Goal: Consume media (video, audio)

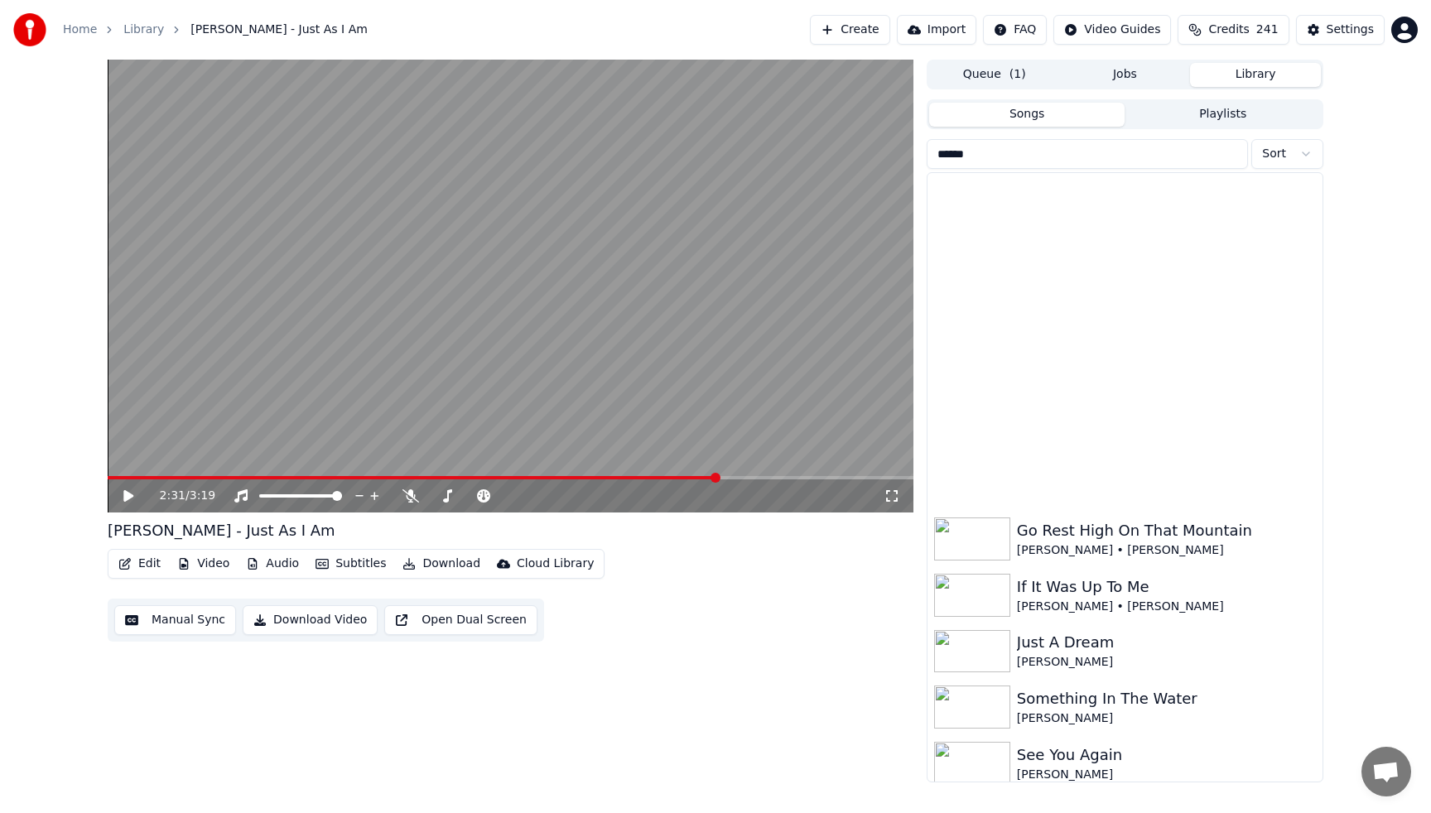
scroll to position [497, 0]
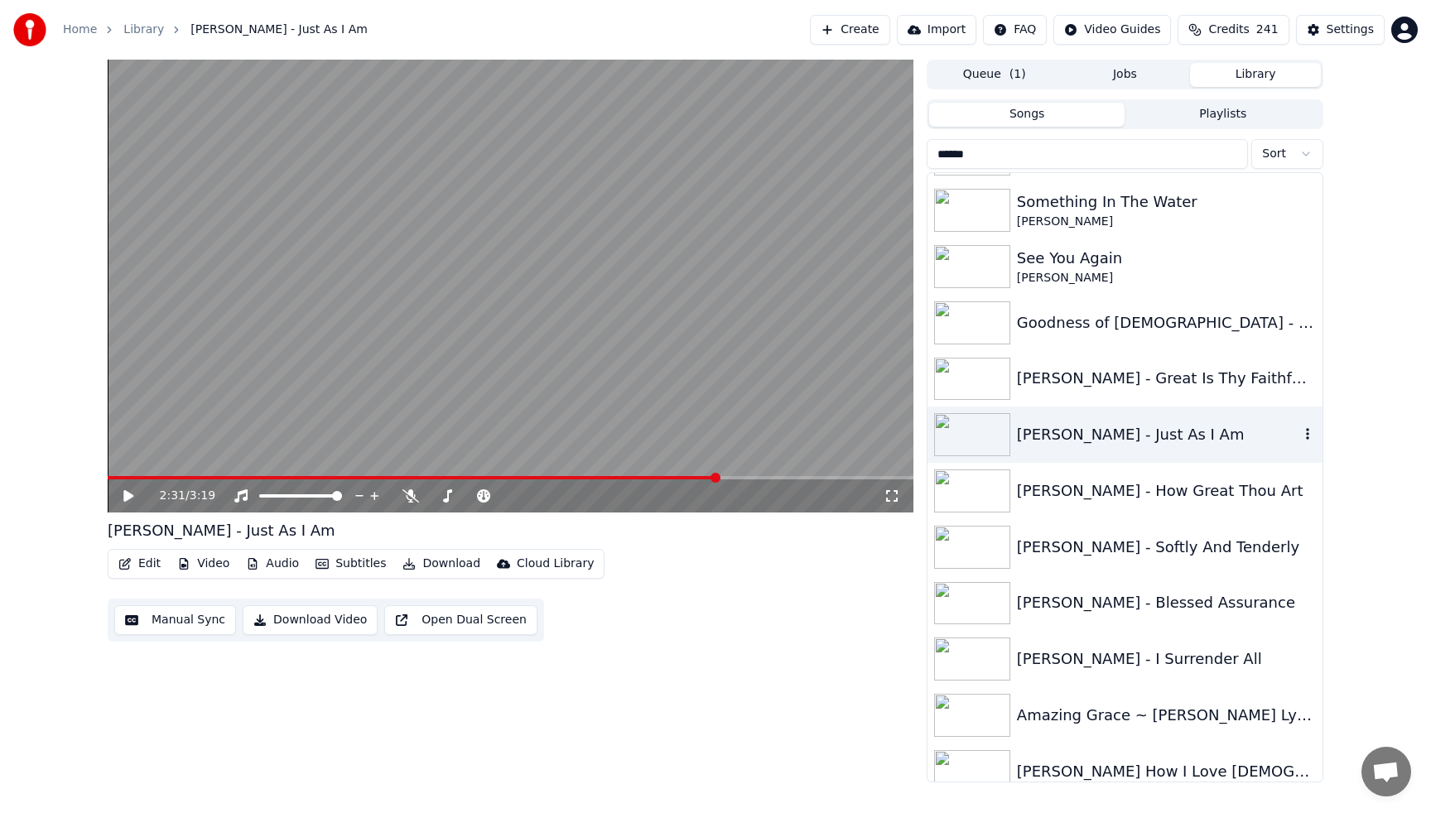
click at [1116, 440] on div "[PERSON_NAME] - Just As I Am" at bounding box center [1158, 434] width 282 height 23
click at [1104, 434] on div "[PERSON_NAME] - Just As I Am" at bounding box center [1158, 434] width 282 height 23
click at [108, 479] on span at bounding box center [108, 477] width 0 height 3
click at [122, 494] on icon at bounding box center [140, 495] width 39 height 13
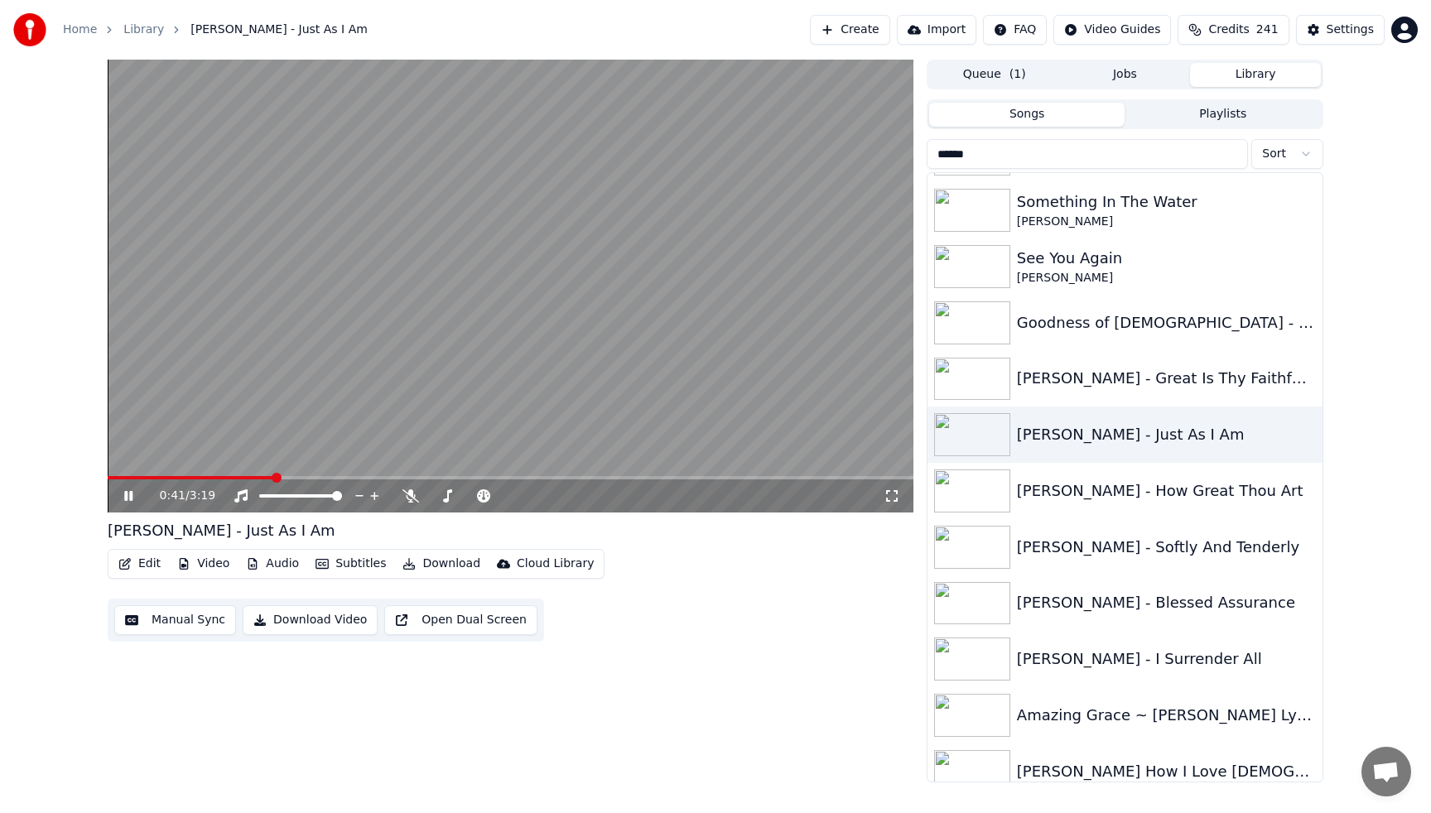
click at [489, 309] on video at bounding box center [511, 286] width 806 height 453
click at [1062, 728] on div "Amazing Grace ~ [PERSON_NAME] Lyrics" at bounding box center [1125, 715] width 395 height 56
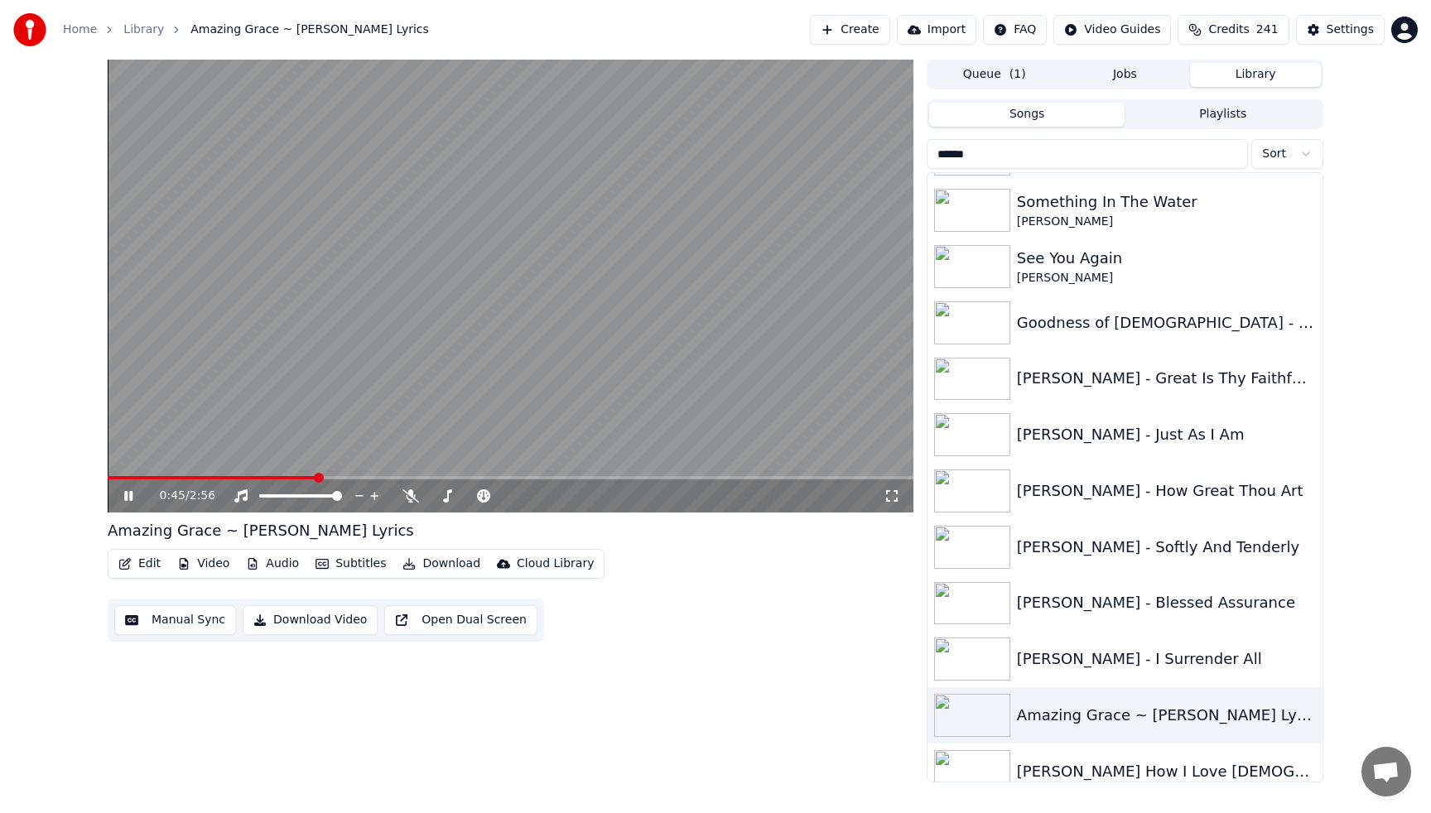
click at [664, 313] on video at bounding box center [511, 286] width 806 height 453
click at [1233, 155] on input "******" at bounding box center [1087, 154] width 321 height 30
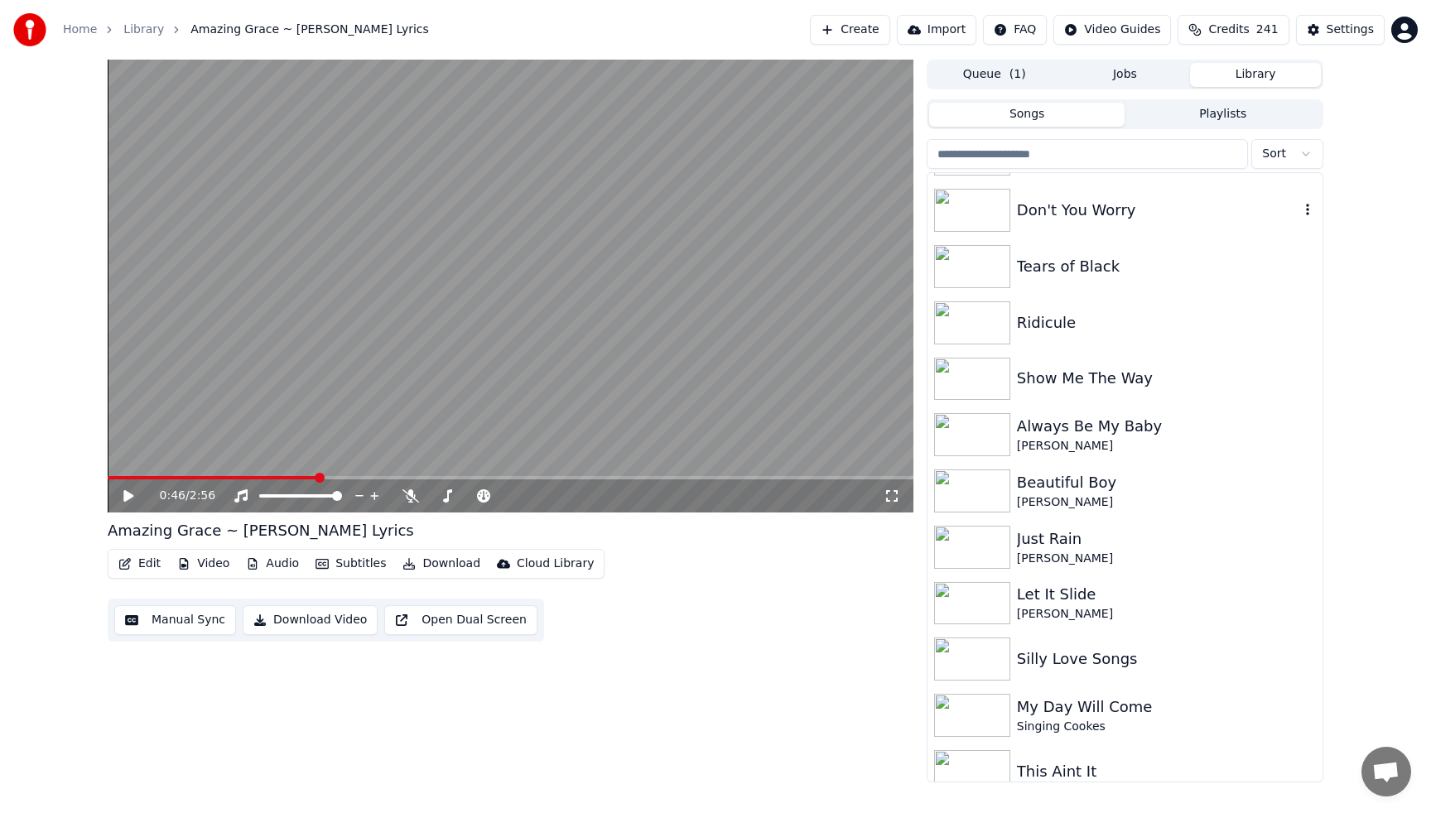
click at [1240, 221] on div "Don't You Worry" at bounding box center [1158, 210] width 282 height 23
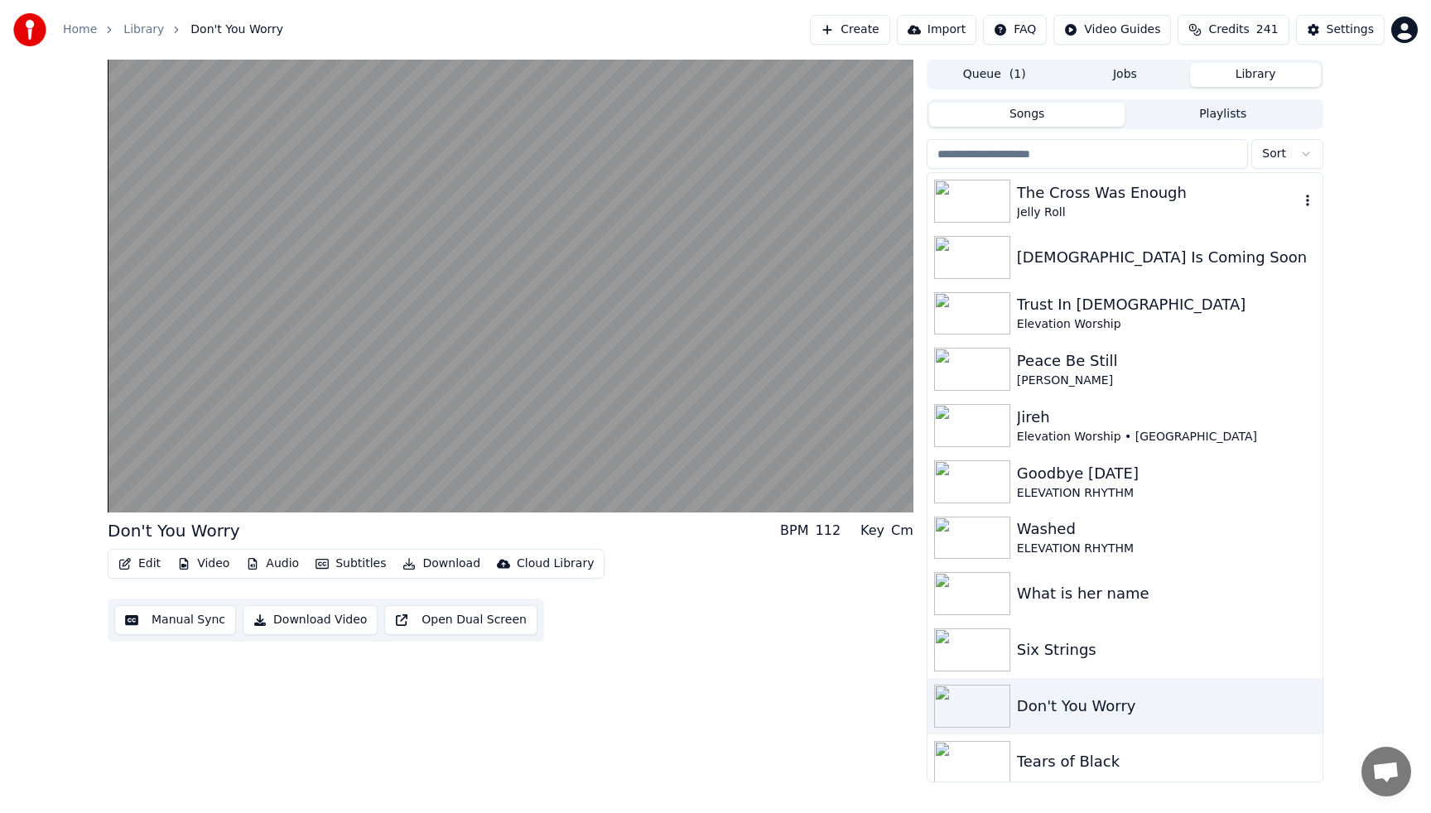
click at [1107, 197] on div "The Cross Was Enough" at bounding box center [1158, 192] width 282 height 23
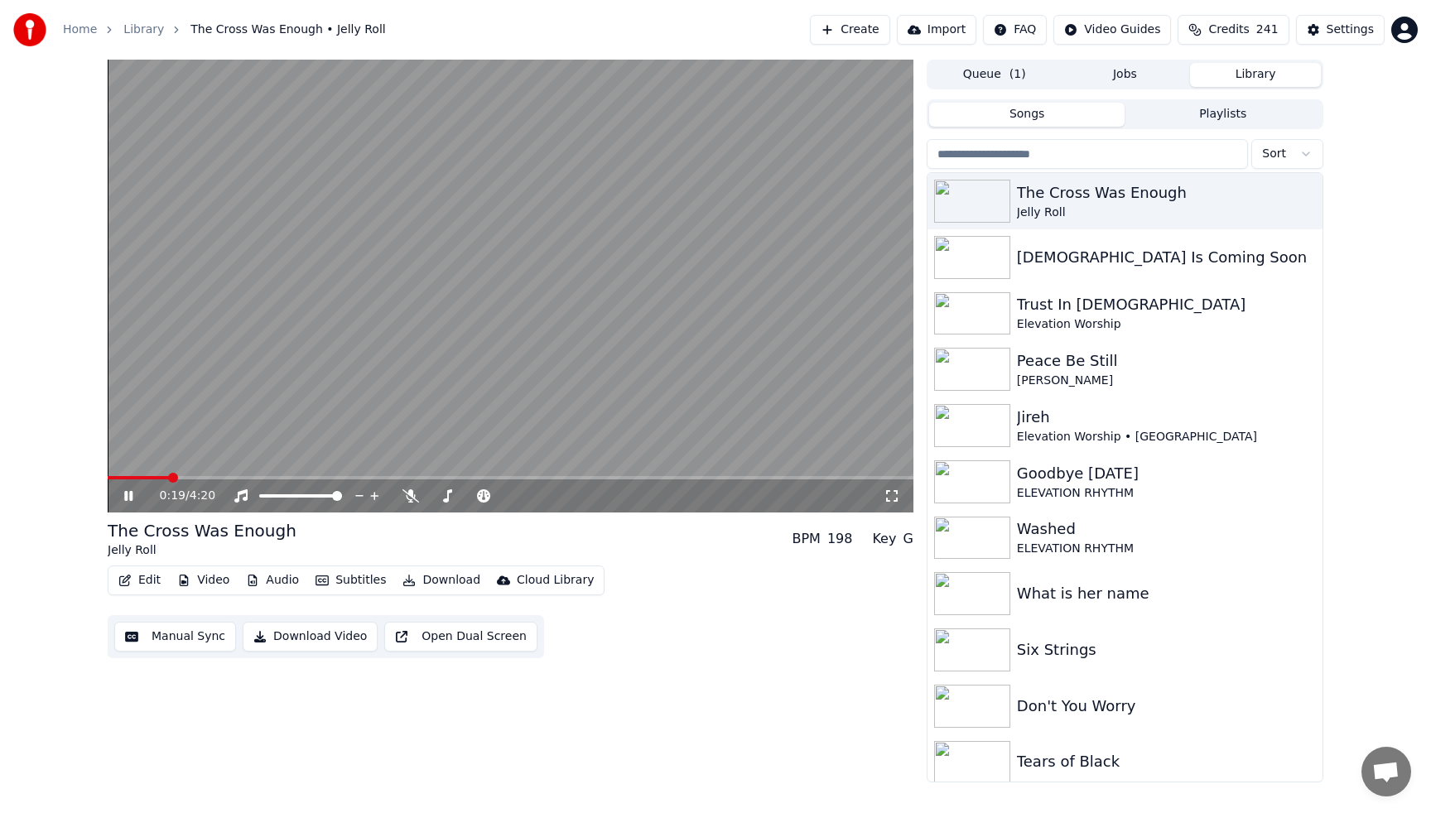
click at [649, 219] on video at bounding box center [511, 286] width 806 height 453
click at [1023, 190] on div "The Cross Was Enough" at bounding box center [1158, 192] width 282 height 23
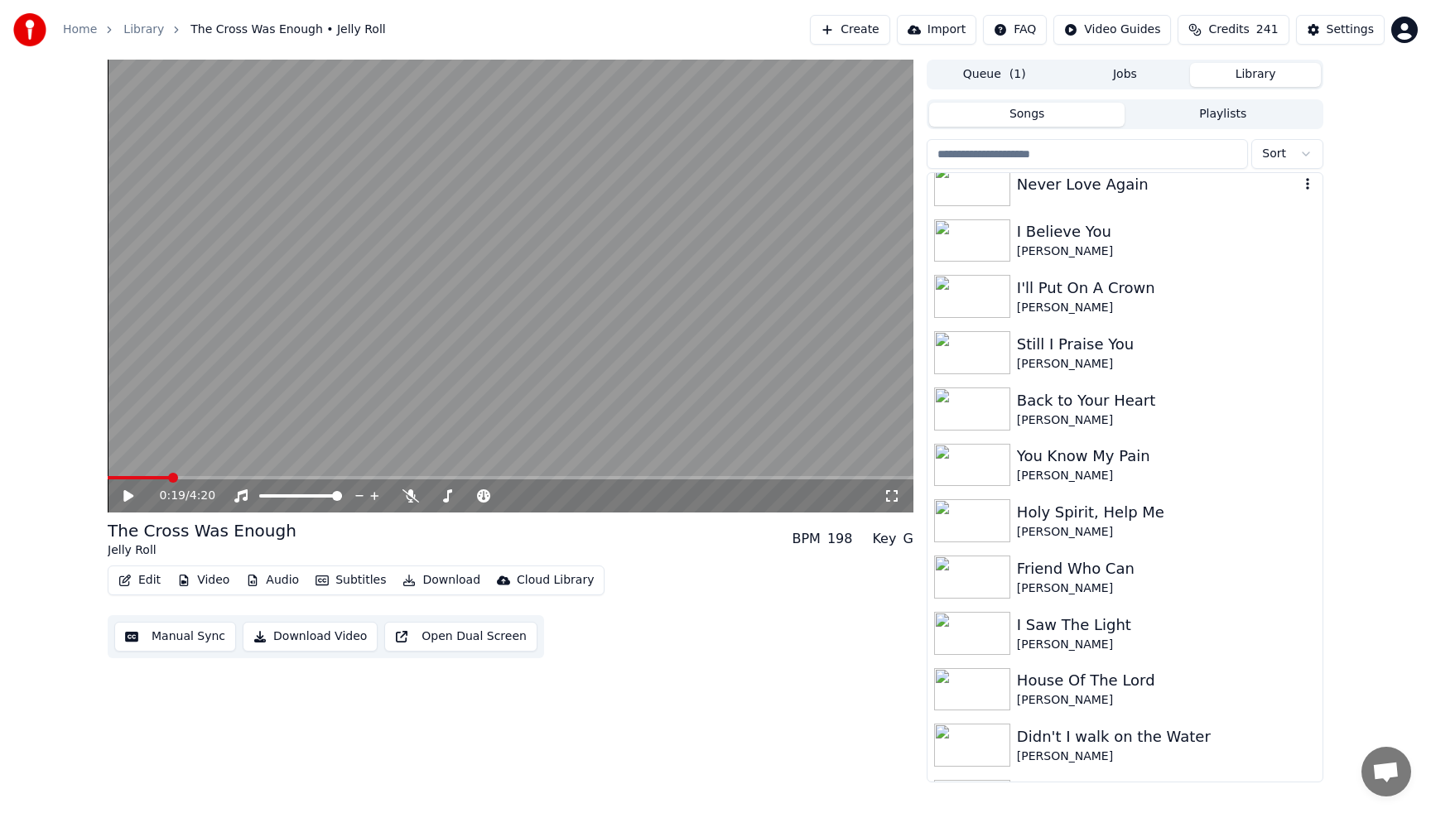
scroll to position [1458, 0]
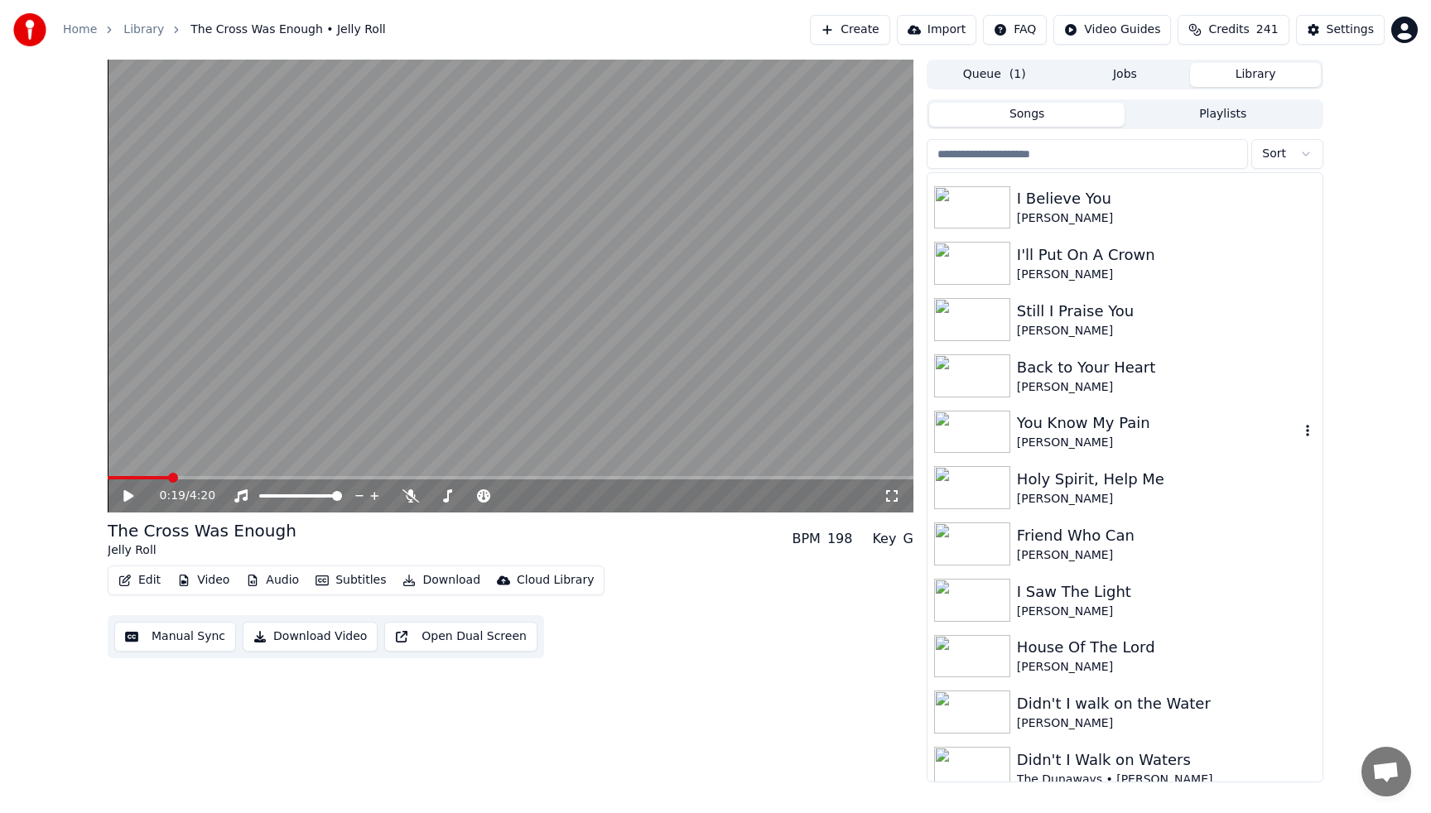
click at [1055, 441] on div "[PERSON_NAME]" at bounding box center [1158, 443] width 282 height 17
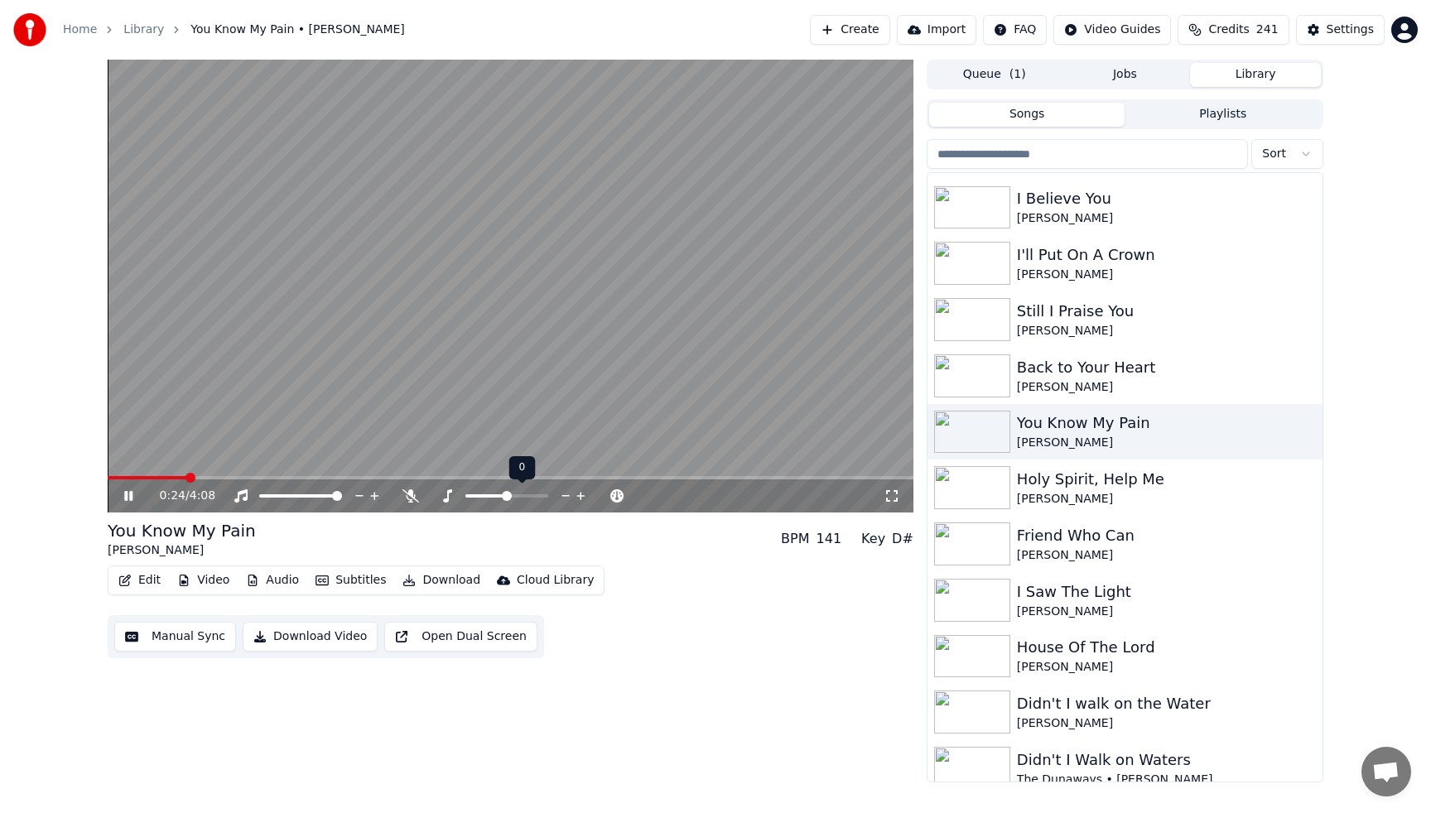
click at [567, 494] on icon at bounding box center [566, 496] width 16 height 17
click at [409, 503] on div "0:38 / 4:08" at bounding box center [522, 496] width 724 height 17
click at [123, 476] on span at bounding box center [116, 477] width 17 height 3
click at [407, 497] on icon at bounding box center [411, 495] width 17 height 13
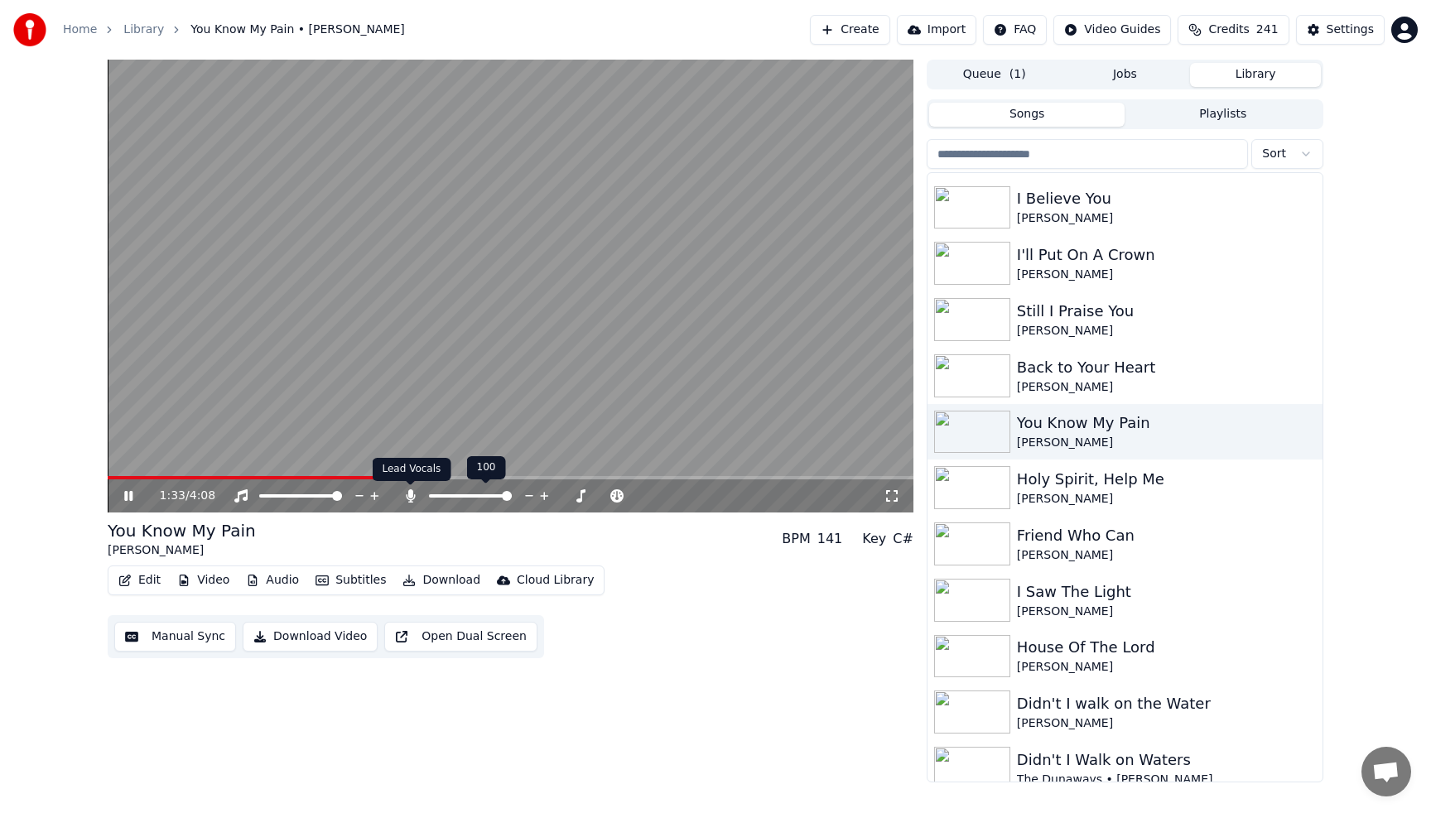
click at [410, 493] on icon at bounding box center [410, 495] width 9 height 13
click at [108, 478] on span at bounding box center [262, 477] width 308 height 3
click at [560, 494] on icon at bounding box center [566, 496] width 16 height 17
click at [584, 494] on icon at bounding box center [581, 496] width 16 height 17
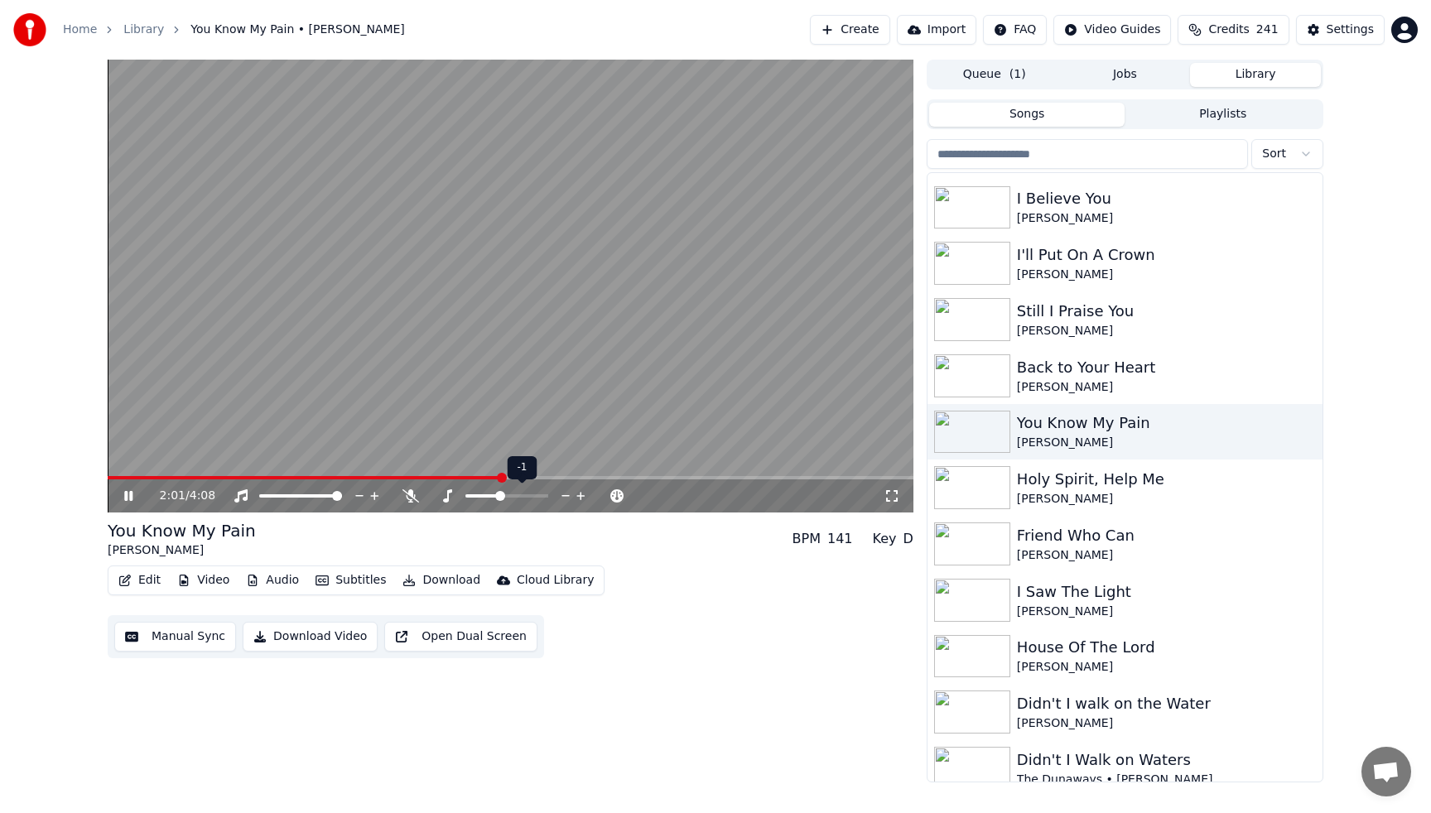
click at [584, 494] on icon at bounding box center [581, 496] width 16 height 17
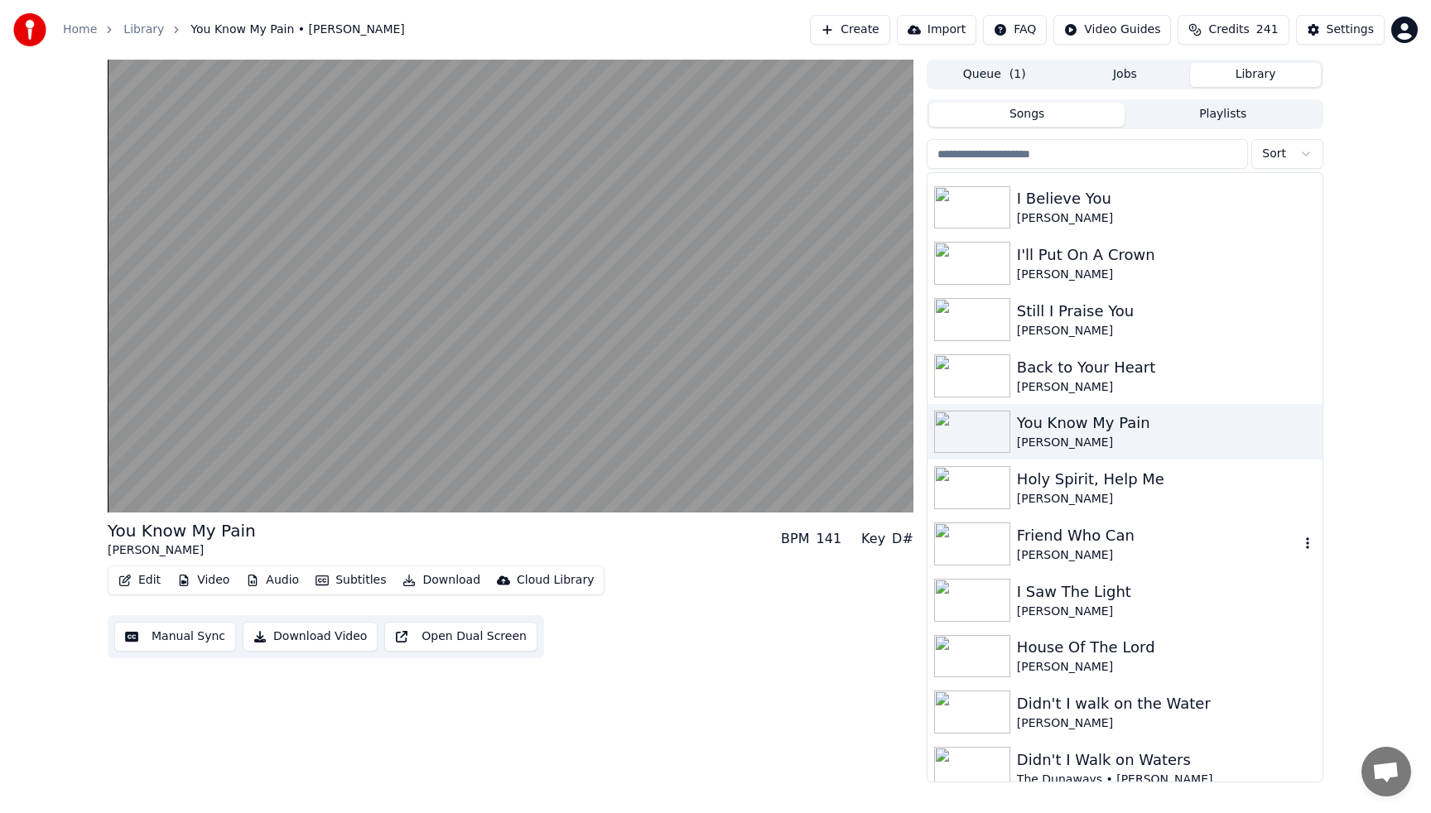
click at [1062, 540] on div "Friend Who Can" at bounding box center [1158, 535] width 282 height 23
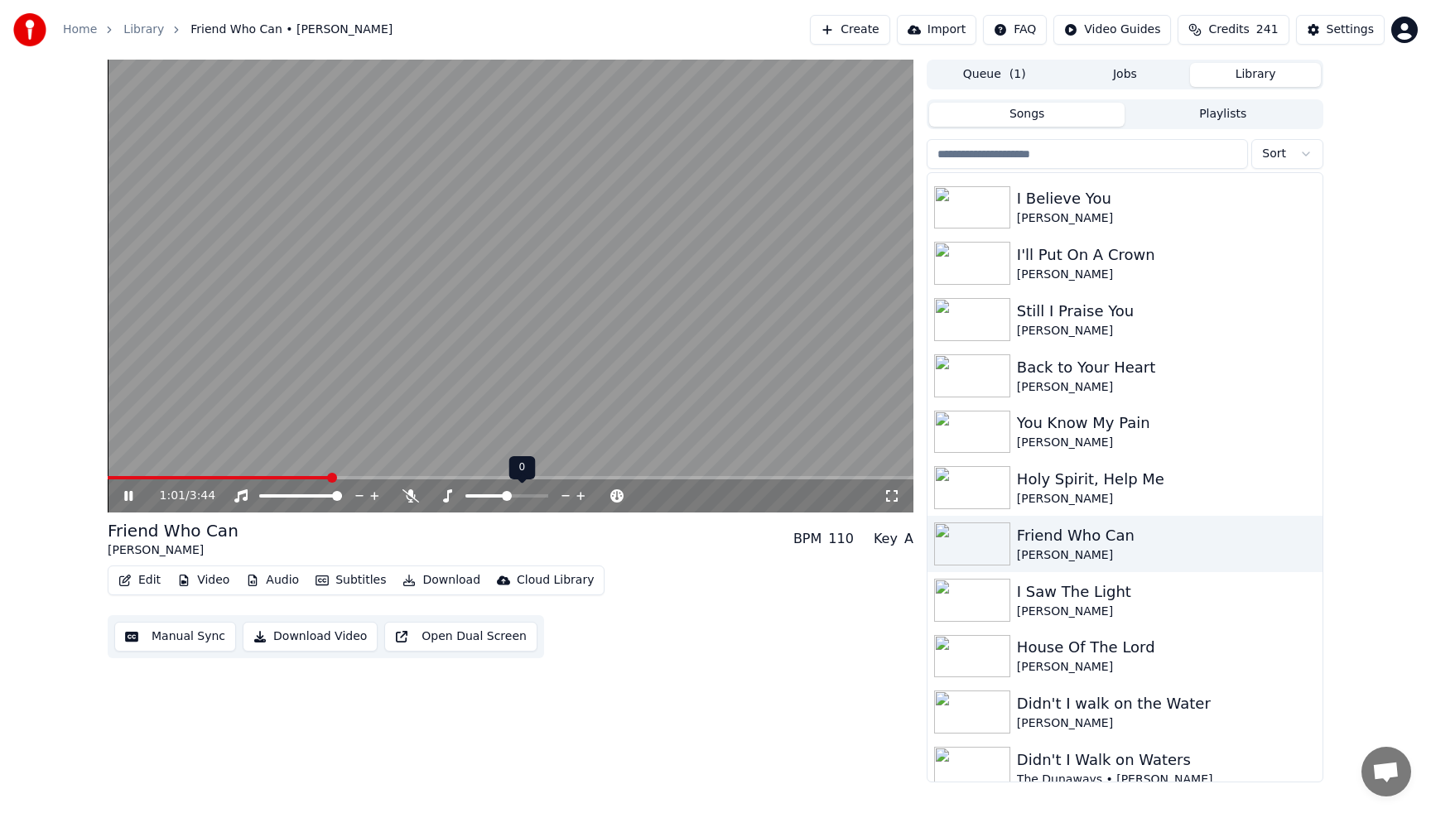
click at [583, 494] on icon at bounding box center [581, 496] width 16 height 17
click at [1082, 596] on div "I Saw The Light" at bounding box center [1158, 592] width 282 height 23
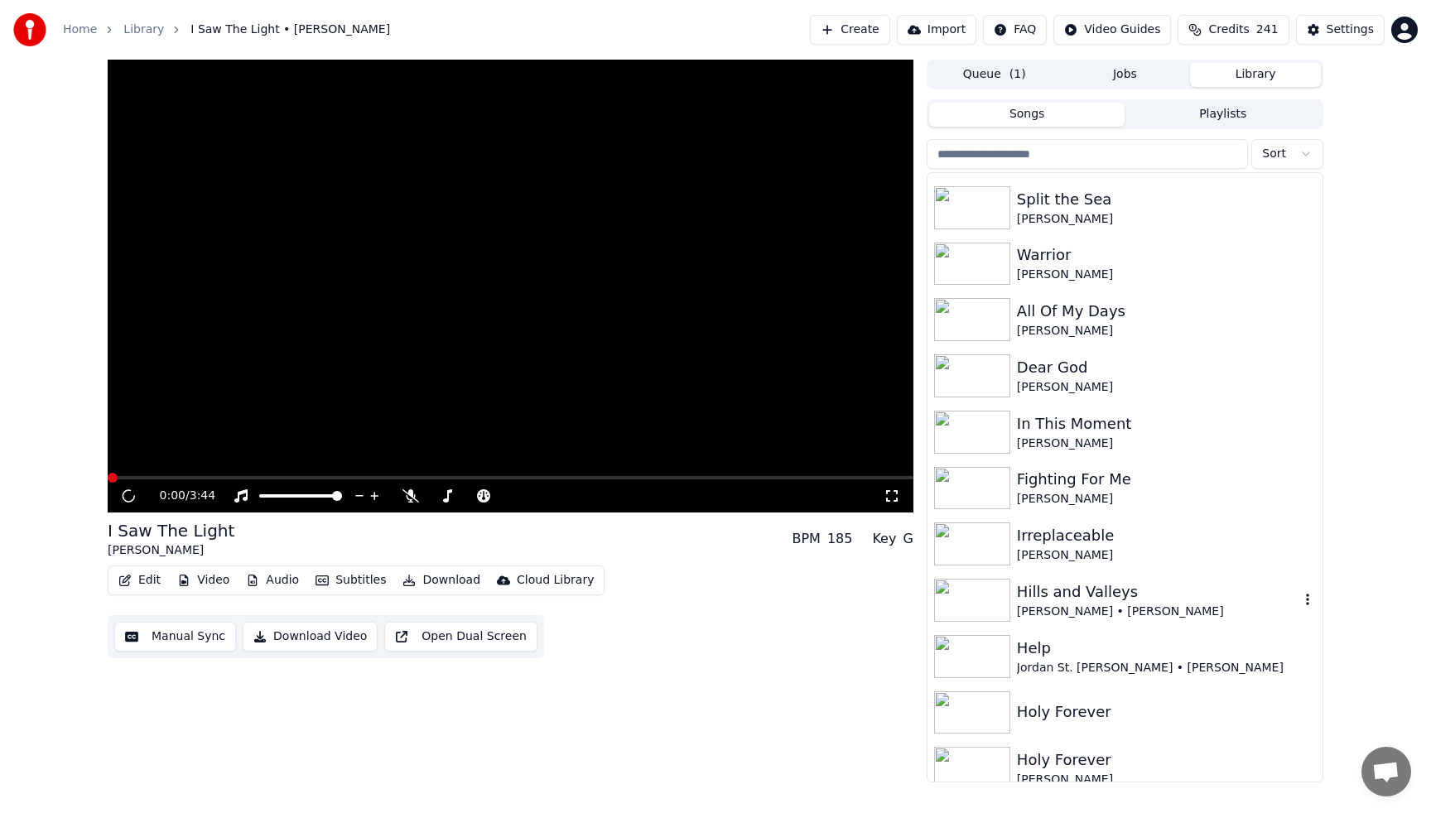
scroll to position [2617, 0]
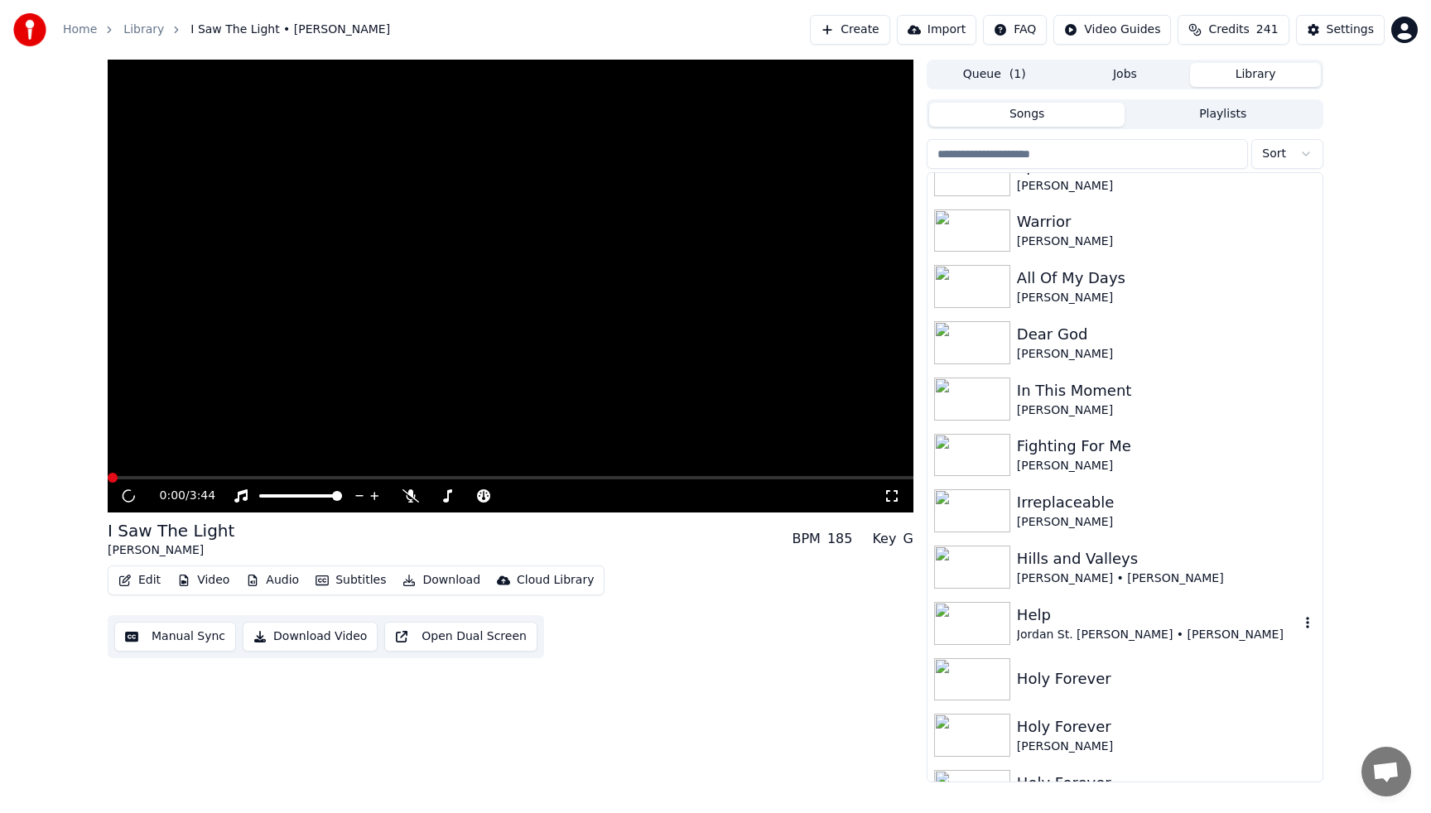
click at [1073, 609] on div "Help" at bounding box center [1158, 615] width 282 height 23
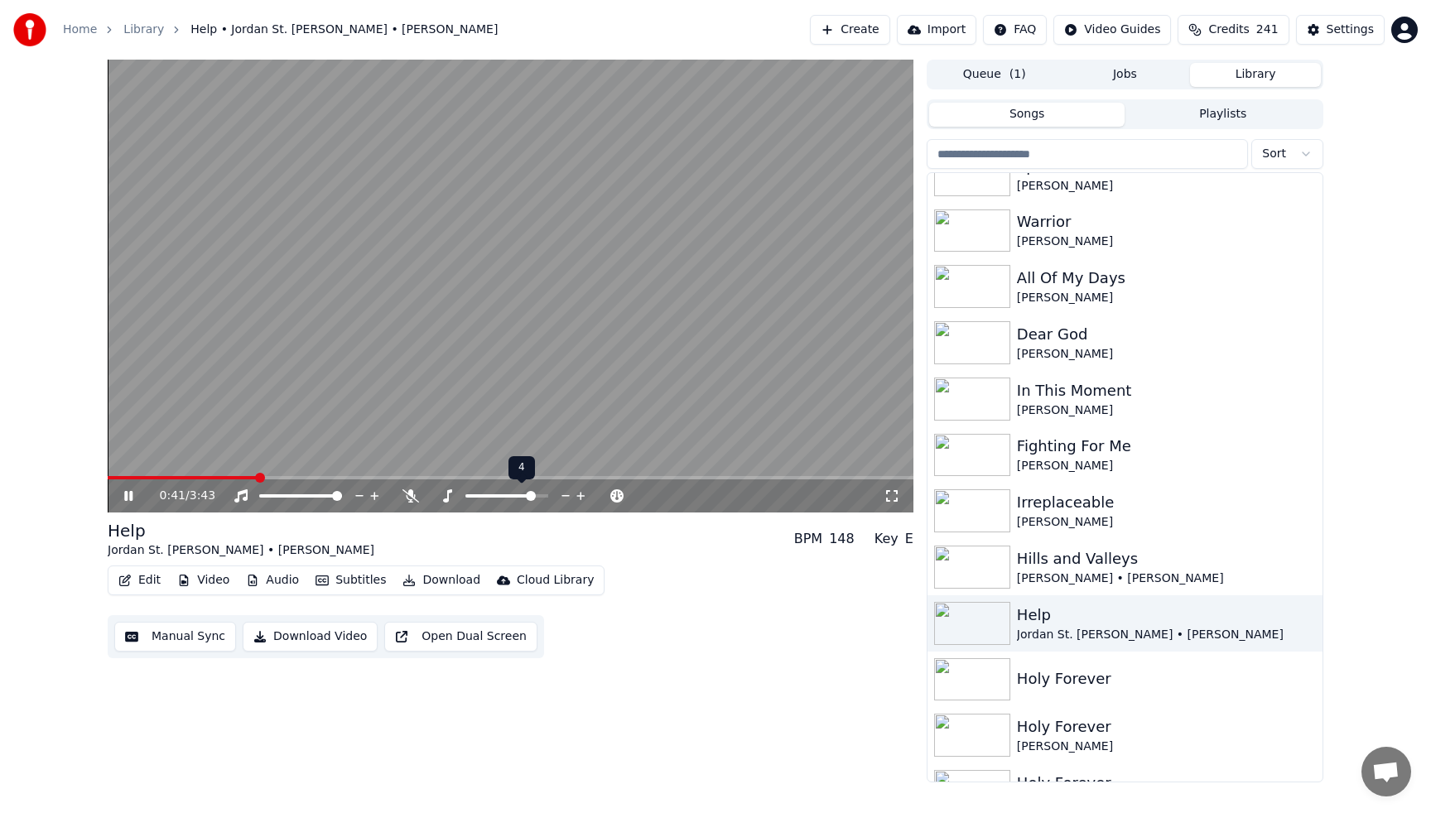
click at [567, 495] on icon at bounding box center [566, 496] width 16 height 17
click at [566, 496] on icon at bounding box center [566, 496] width 8 height 2
click at [114, 479] on span at bounding box center [111, 477] width 7 height 3
click at [567, 495] on icon at bounding box center [566, 496] width 8 height 2
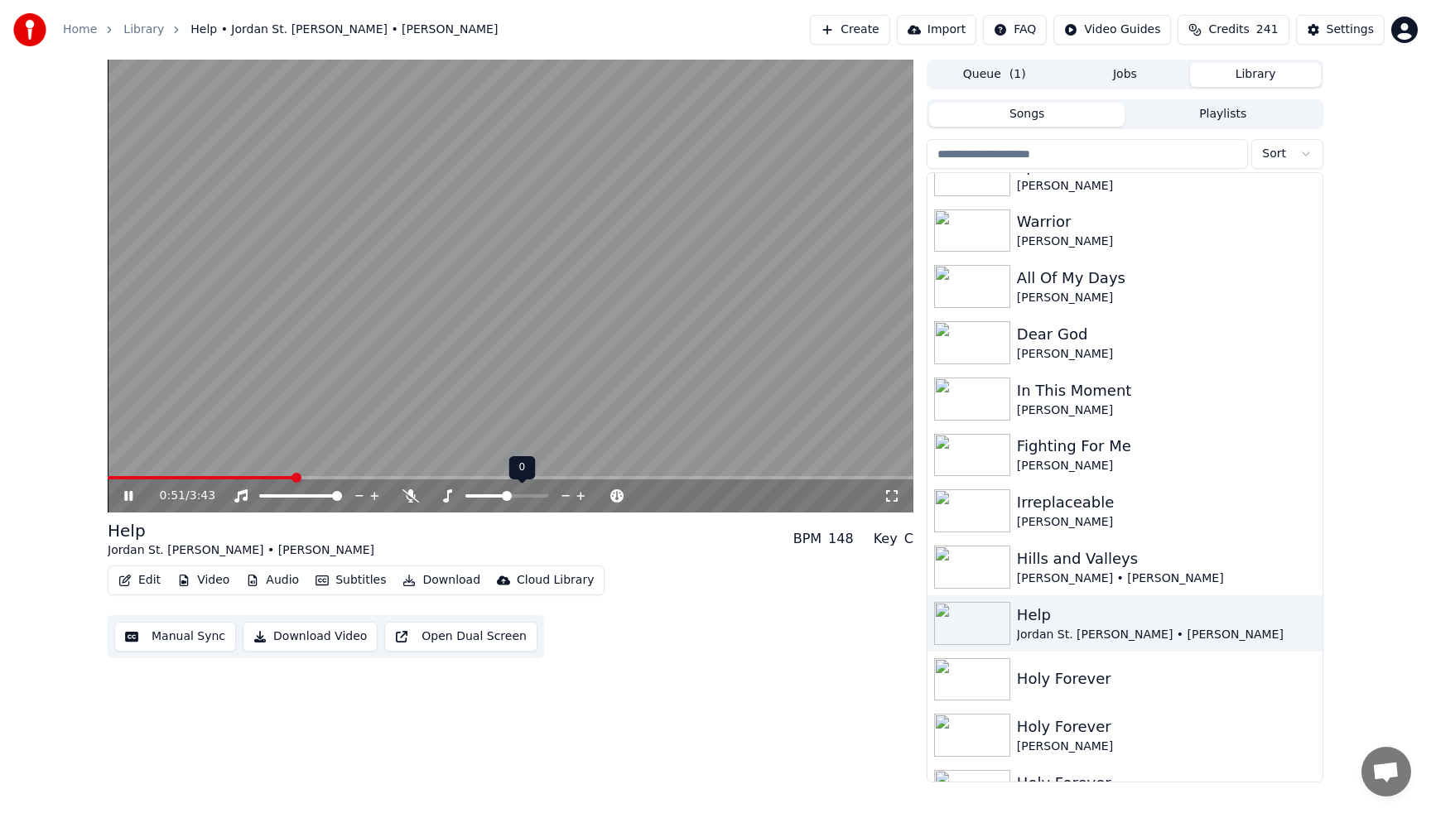
click at [579, 495] on icon at bounding box center [580, 496] width 8 height 8
click at [562, 496] on icon at bounding box center [566, 496] width 8 height 2
click at [658, 311] on video at bounding box center [511, 286] width 806 height 453
click at [1042, 673] on div "Holy Forever" at bounding box center [1158, 679] width 282 height 23
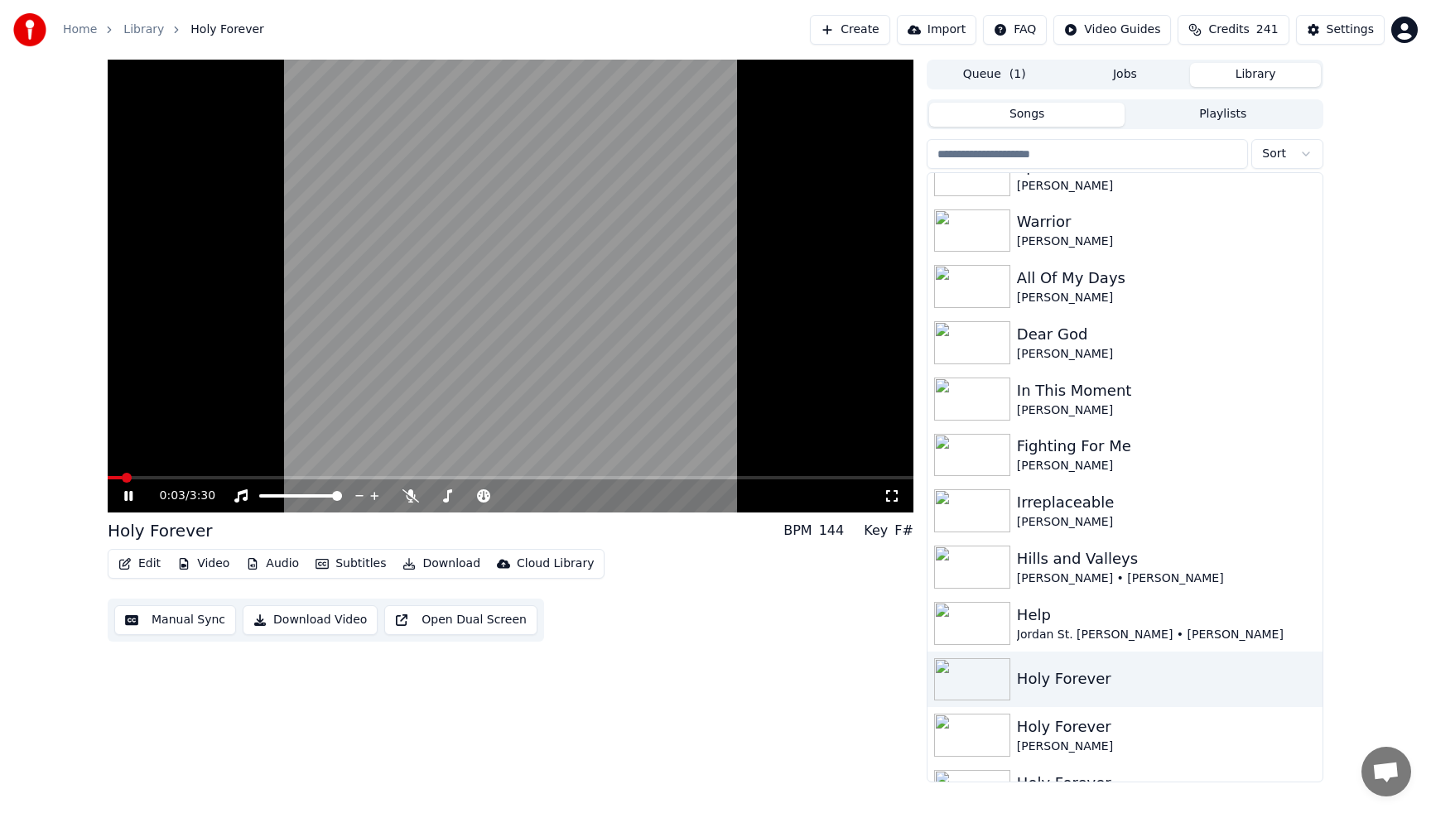
click at [553, 345] on video at bounding box center [511, 286] width 806 height 453
click at [1062, 730] on div "Holy Forever" at bounding box center [1158, 727] width 282 height 23
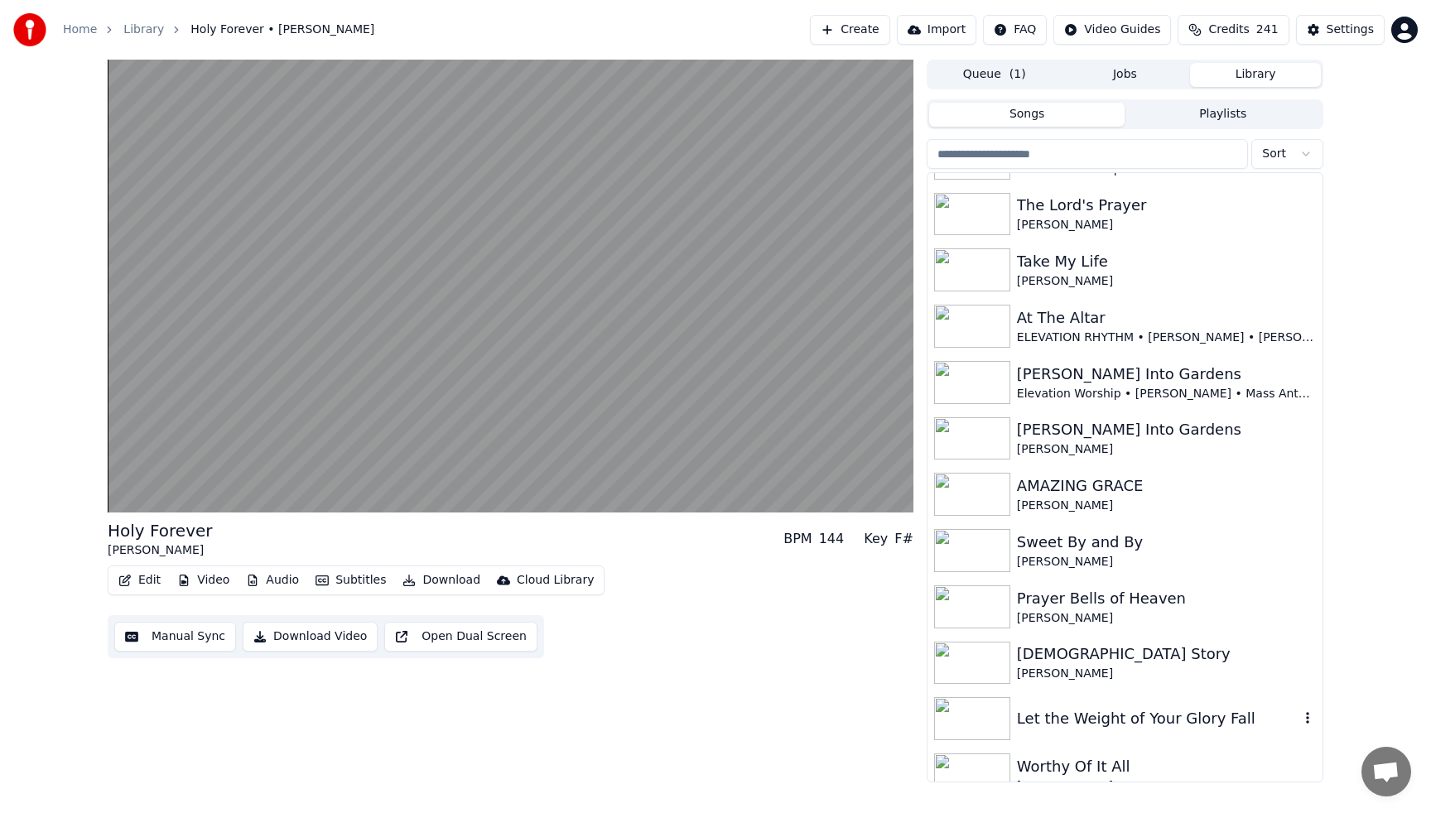
scroll to position [3512, 0]
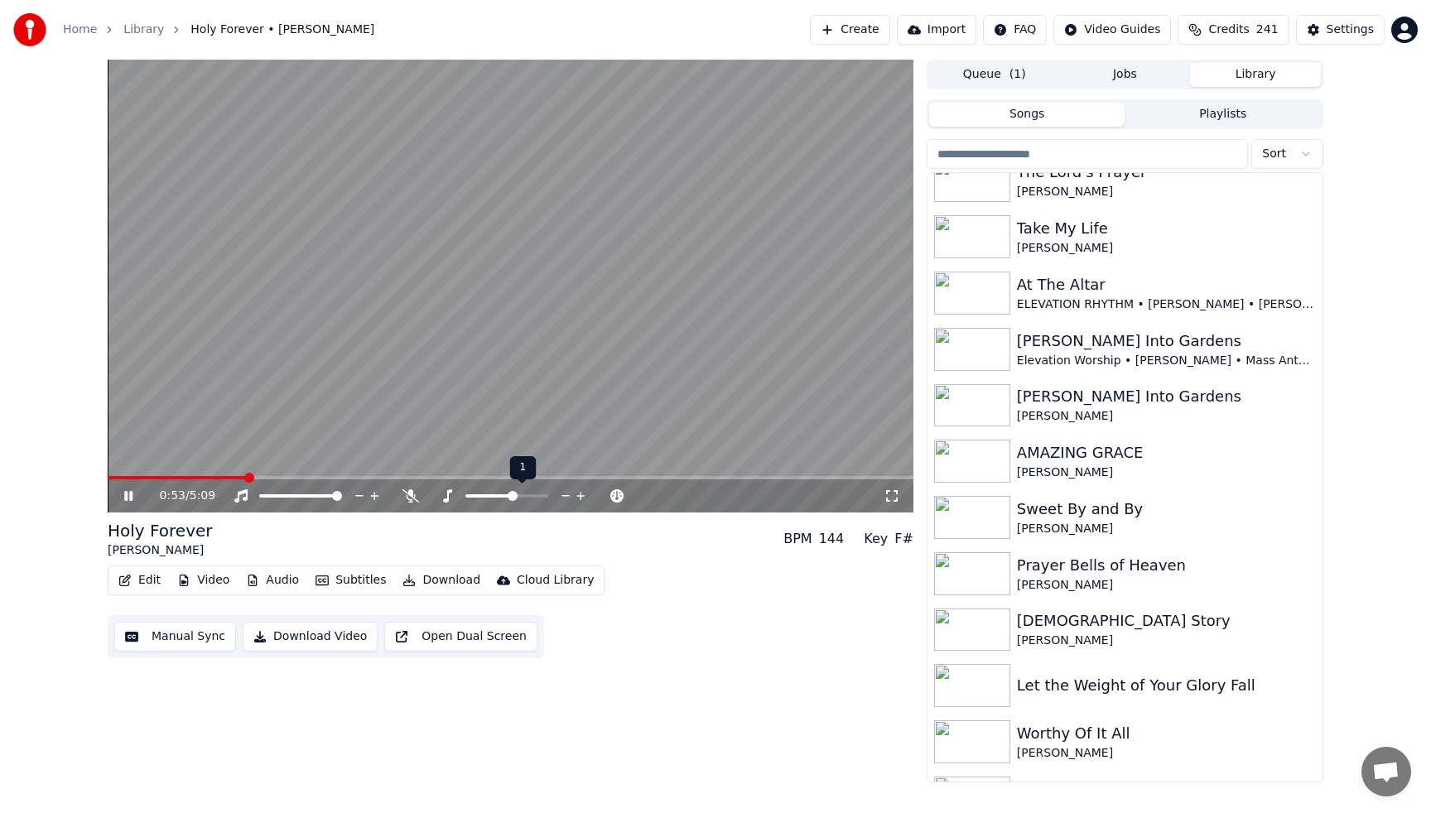
click at [562, 497] on icon at bounding box center [566, 496] width 16 height 17
click at [581, 495] on icon at bounding box center [580, 496] width 8 height 8
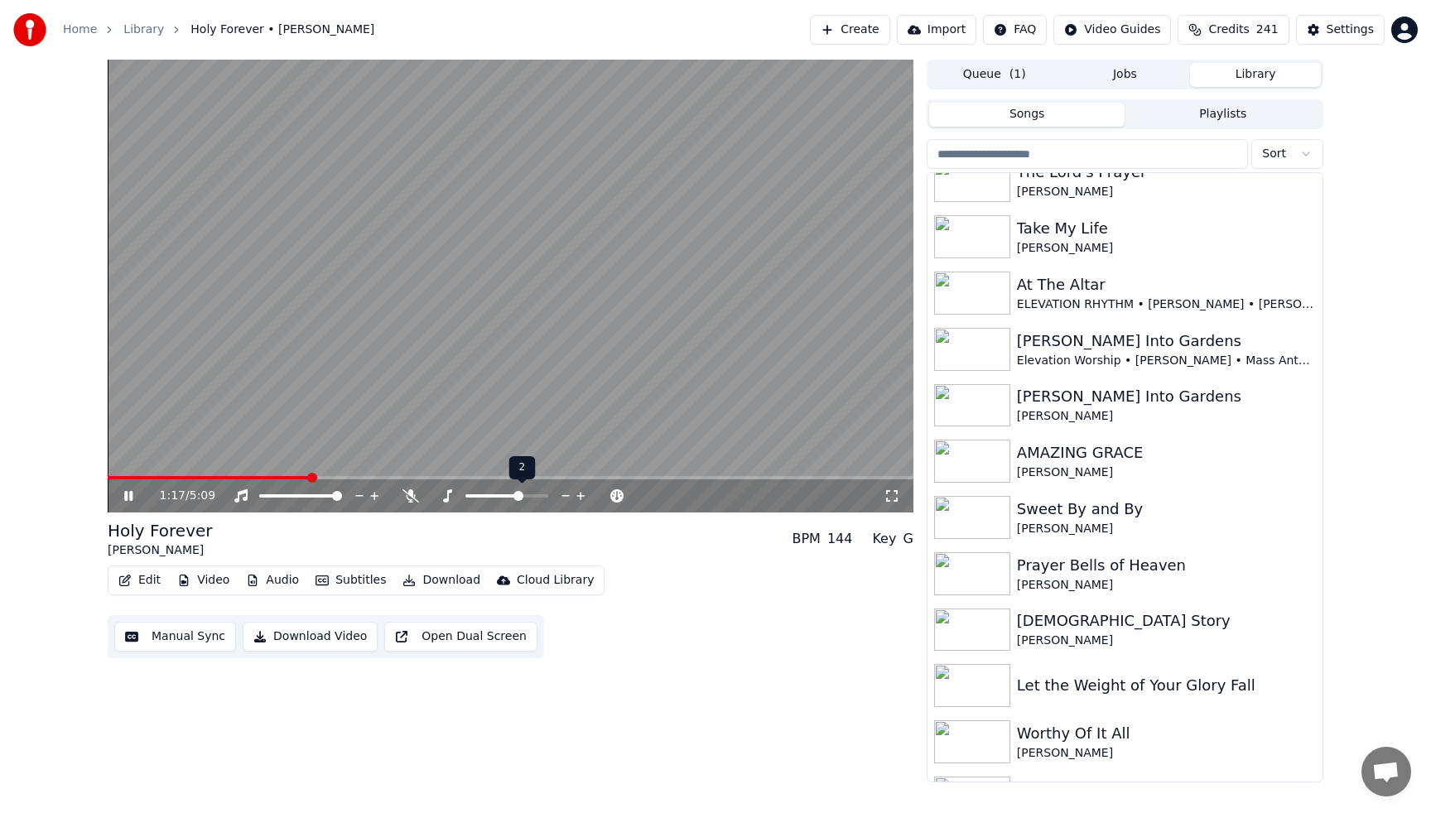
click at [569, 493] on icon at bounding box center [566, 496] width 16 height 17
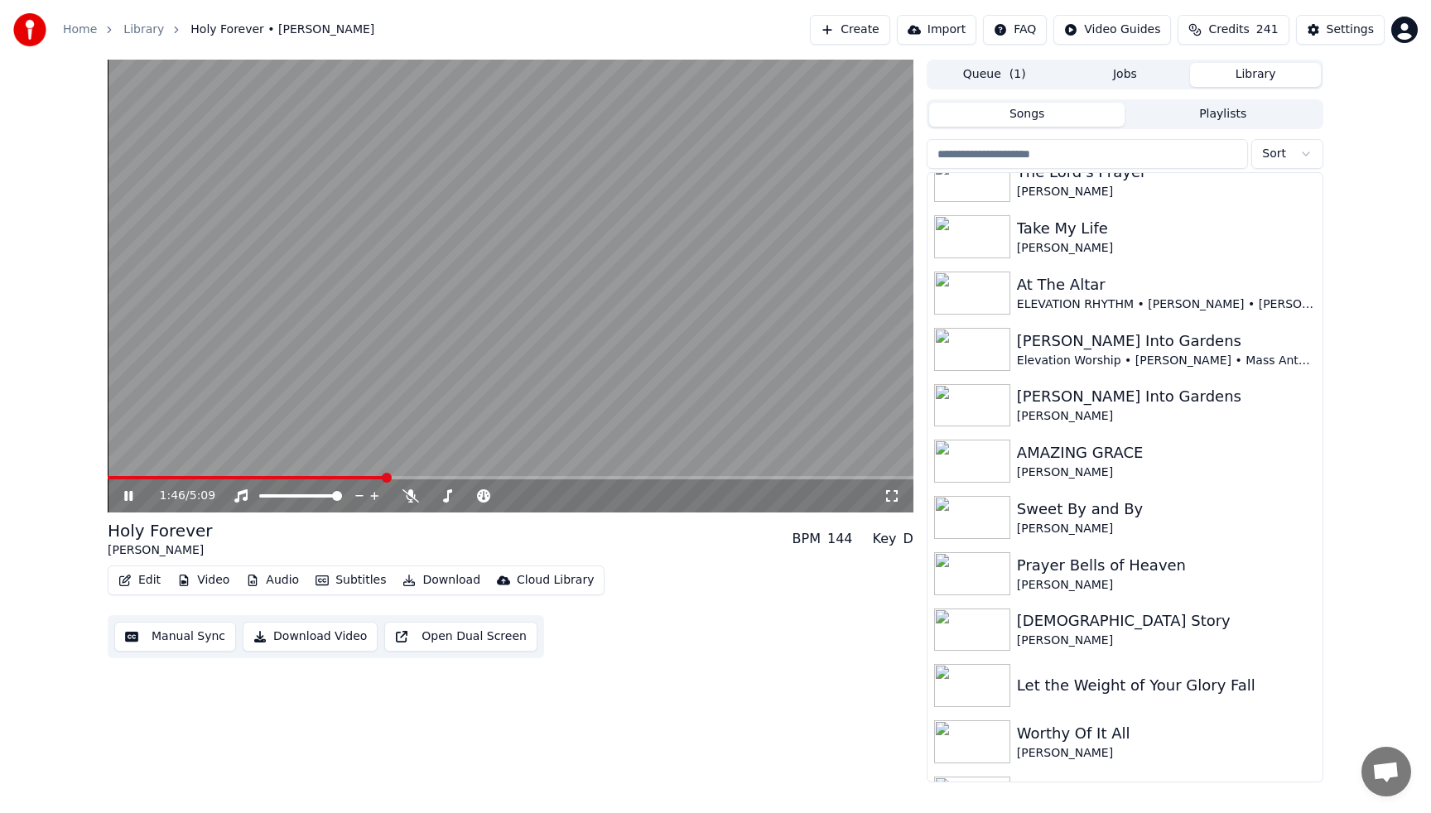
click at [544, 266] on video at bounding box center [511, 286] width 806 height 453
click at [1059, 241] on div "[PERSON_NAME]" at bounding box center [1158, 248] width 282 height 17
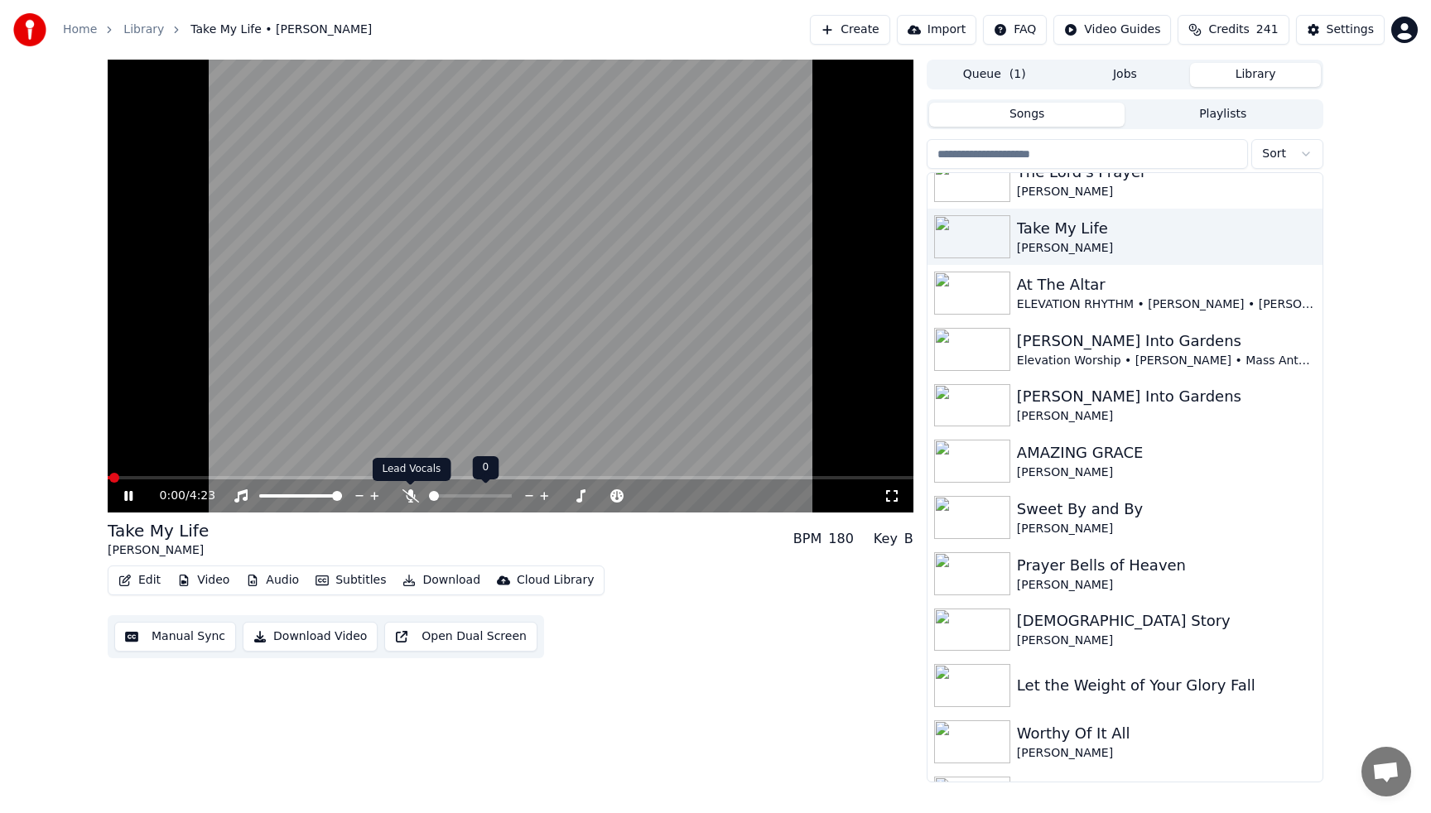
click at [407, 492] on icon at bounding box center [411, 495] width 17 height 13
click at [1119, 237] on div "Take My Life" at bounding box center [1158, 228] width 282 height 23
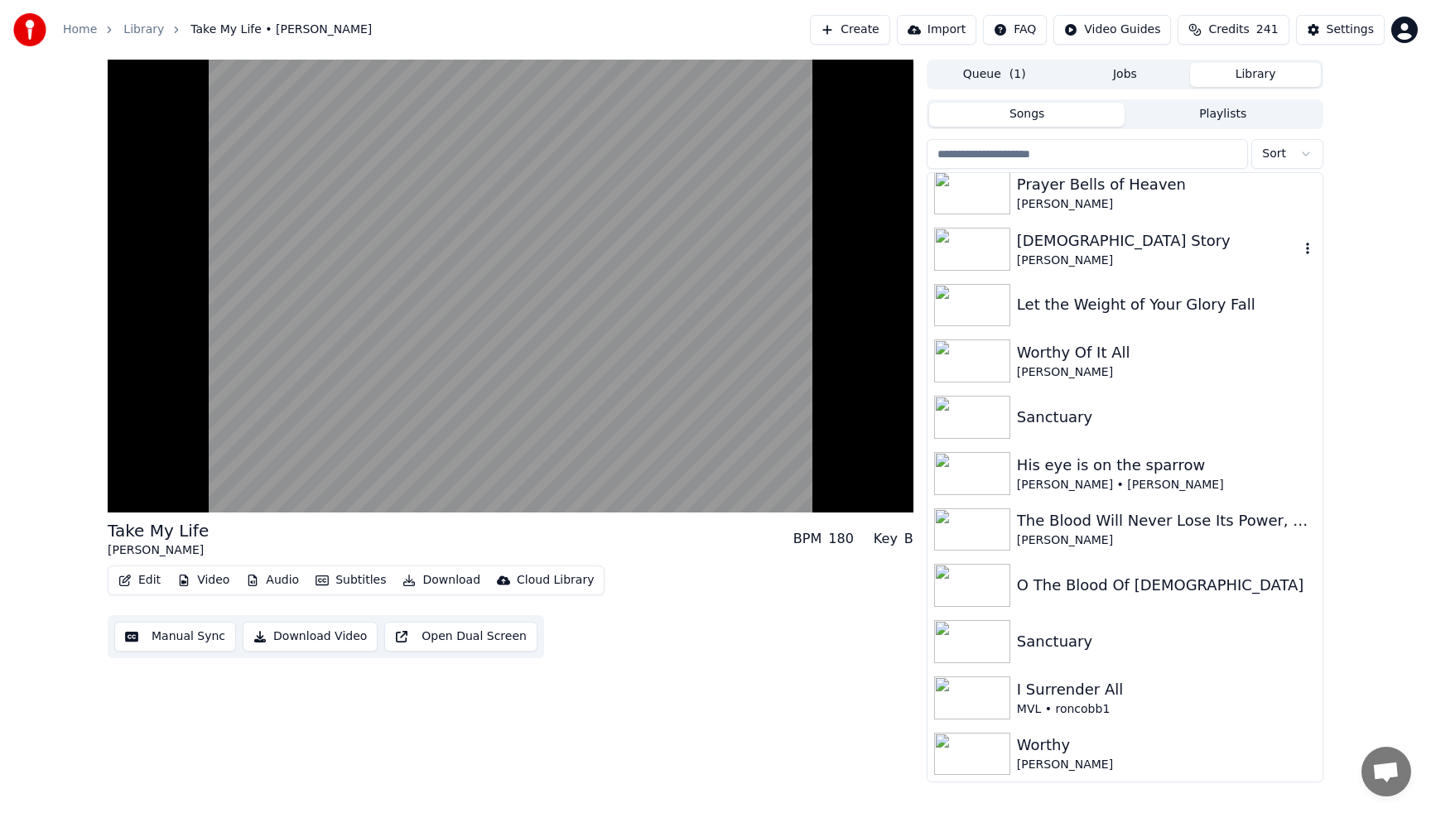
scroll to position [3909, 0]
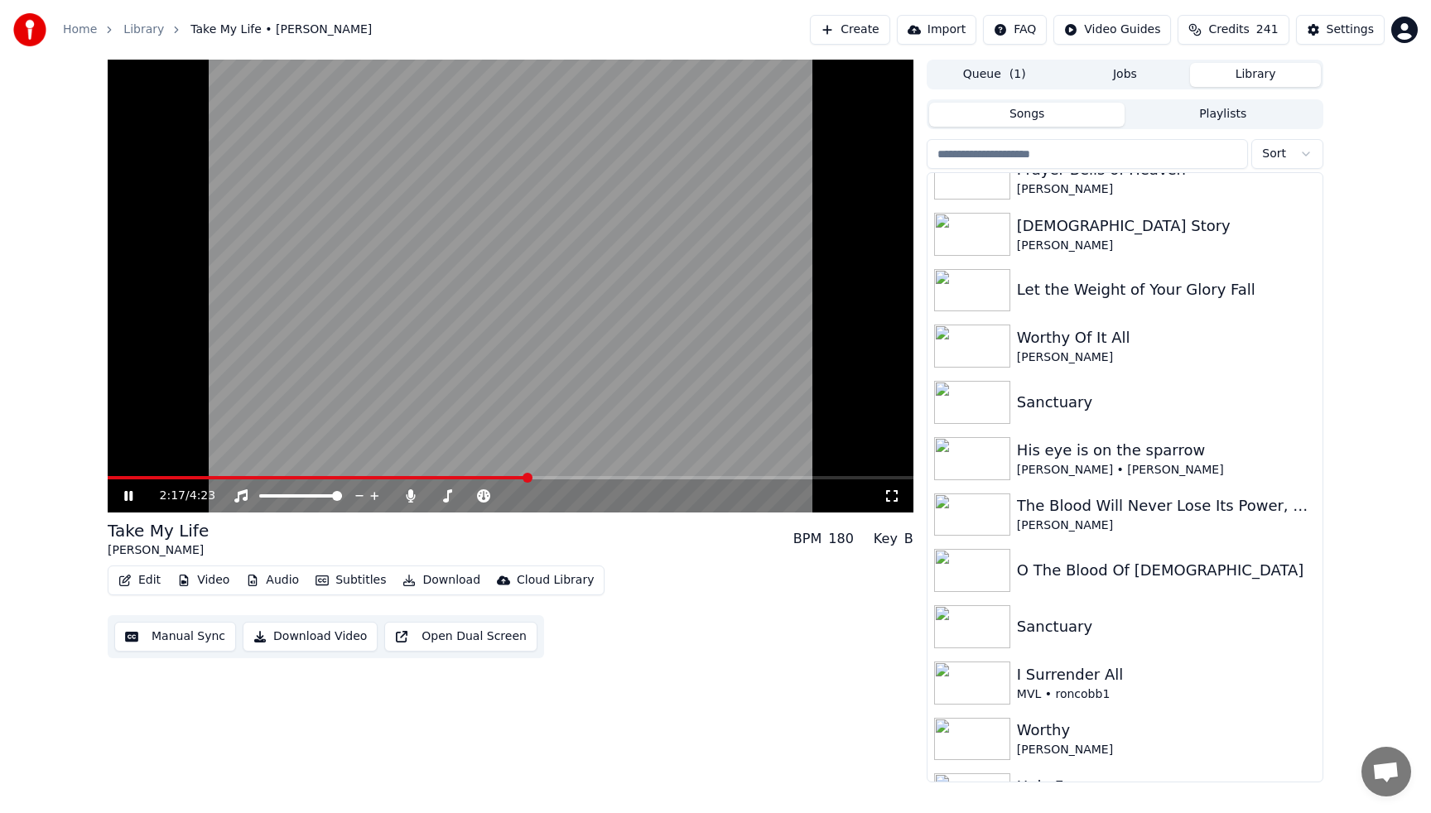
click at [533, 213] on video at bounding box center [511, 286] width 806 height 453
click at [409, 488] on span at bounding box center [411, 485] width 8 height 8
click at [409, 496] on icon at bounding box center [410, 495] width 9 height 13
click at [112, 480] on div "2:17 / 4:23" at bounding box center [511, 496] width 806 height 33
click at [112, 476] on span at bounding box center [319, 477] width 422 height 3
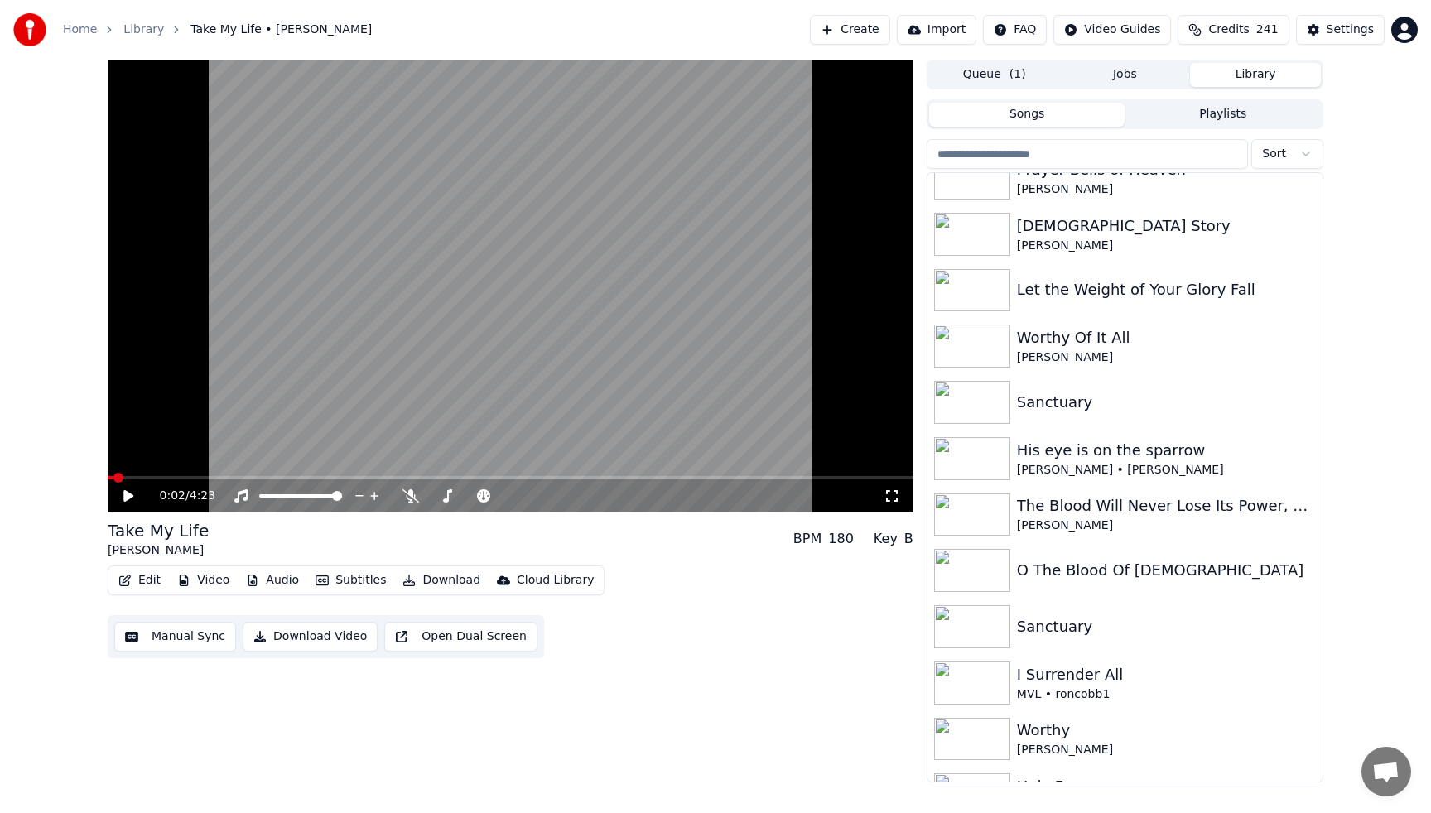
click at [128, 496] on icon at bounding box center [128, 496] width 10 height 12
click at [410, 497] on icon at bounding box center [411, 495] width 17 height 13
click at [606, 477] on span at bounding box center [400, 477] width 585 height 3
click at [436, 370] on video at bounding box center [511, 286] width 806 height 453
click at [581, 496] on icon at bounding box center [580, 496] width 8 height 8
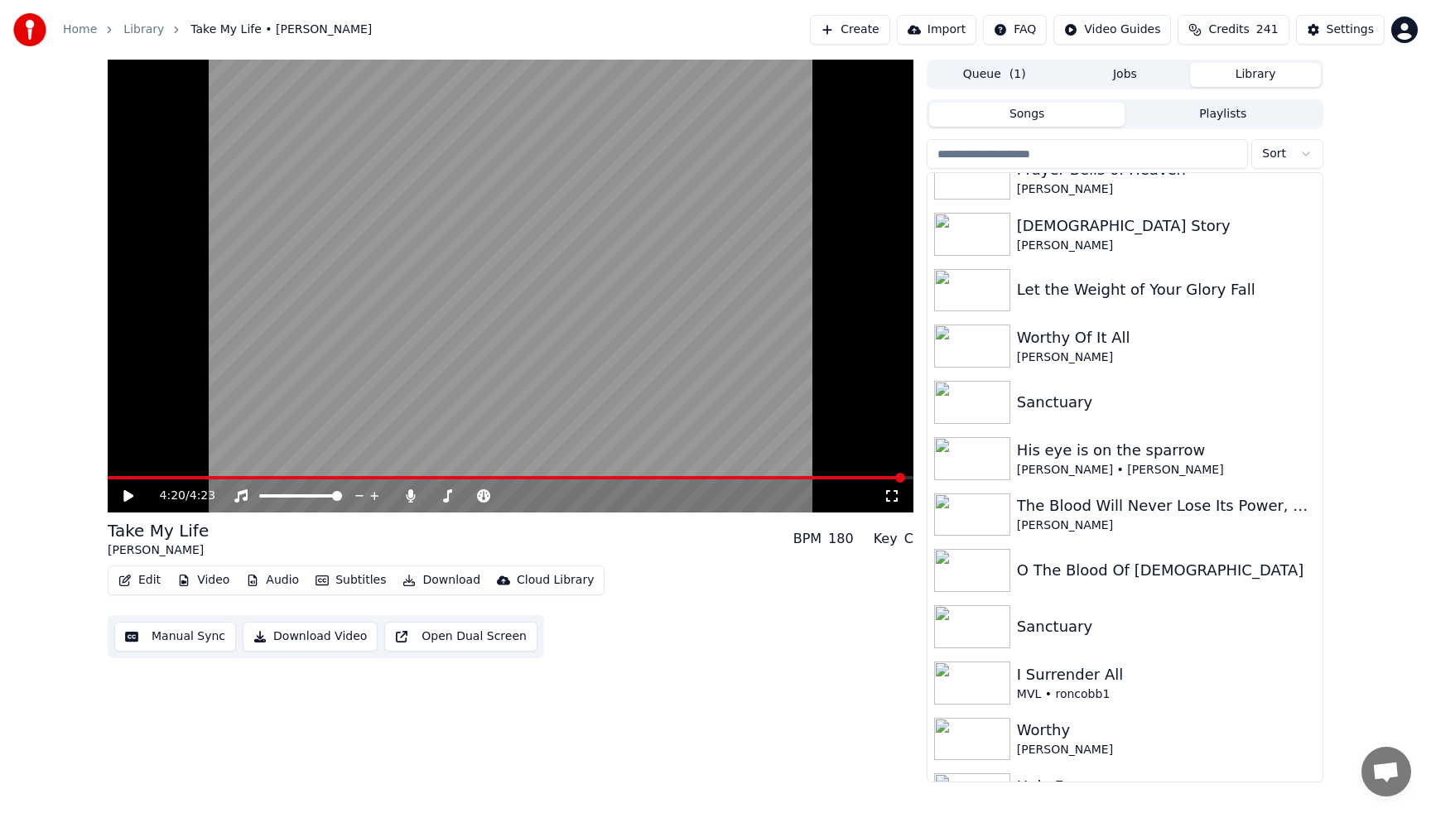
click at [110, 476] on span at bounding box center [507, 477] width 798 height 3
click at [126, 493] on icon at bounding box center [128, 496] width 10 height 12
click at [367, 339] on video at bounding box center [511, 286] width 806 height 453
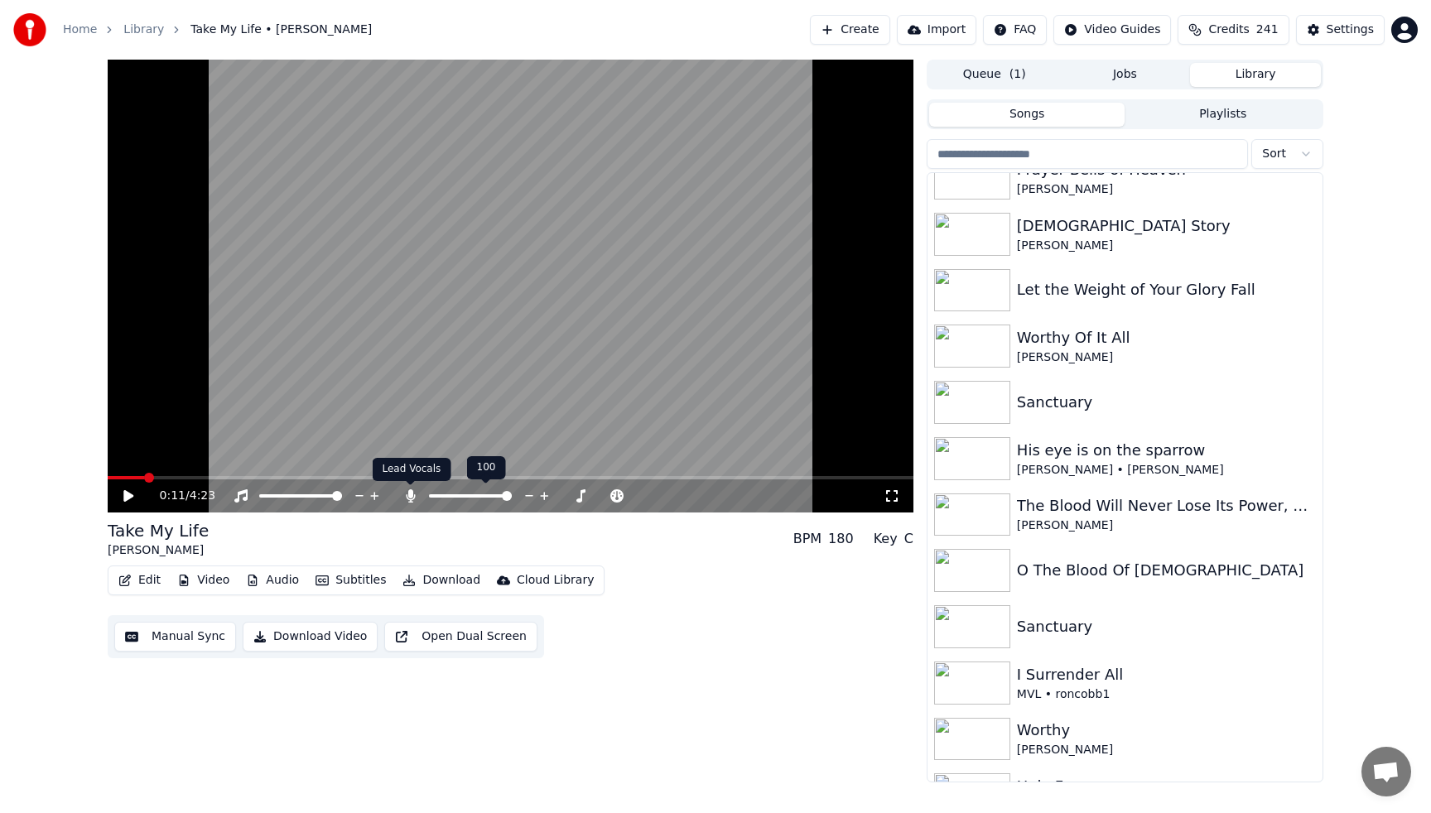
click at [408, 495] on icon at bounding box center [410, 495] width 9 height 13
click at [321, 330] on video at bounding box center [511, 286] width 806 height 453
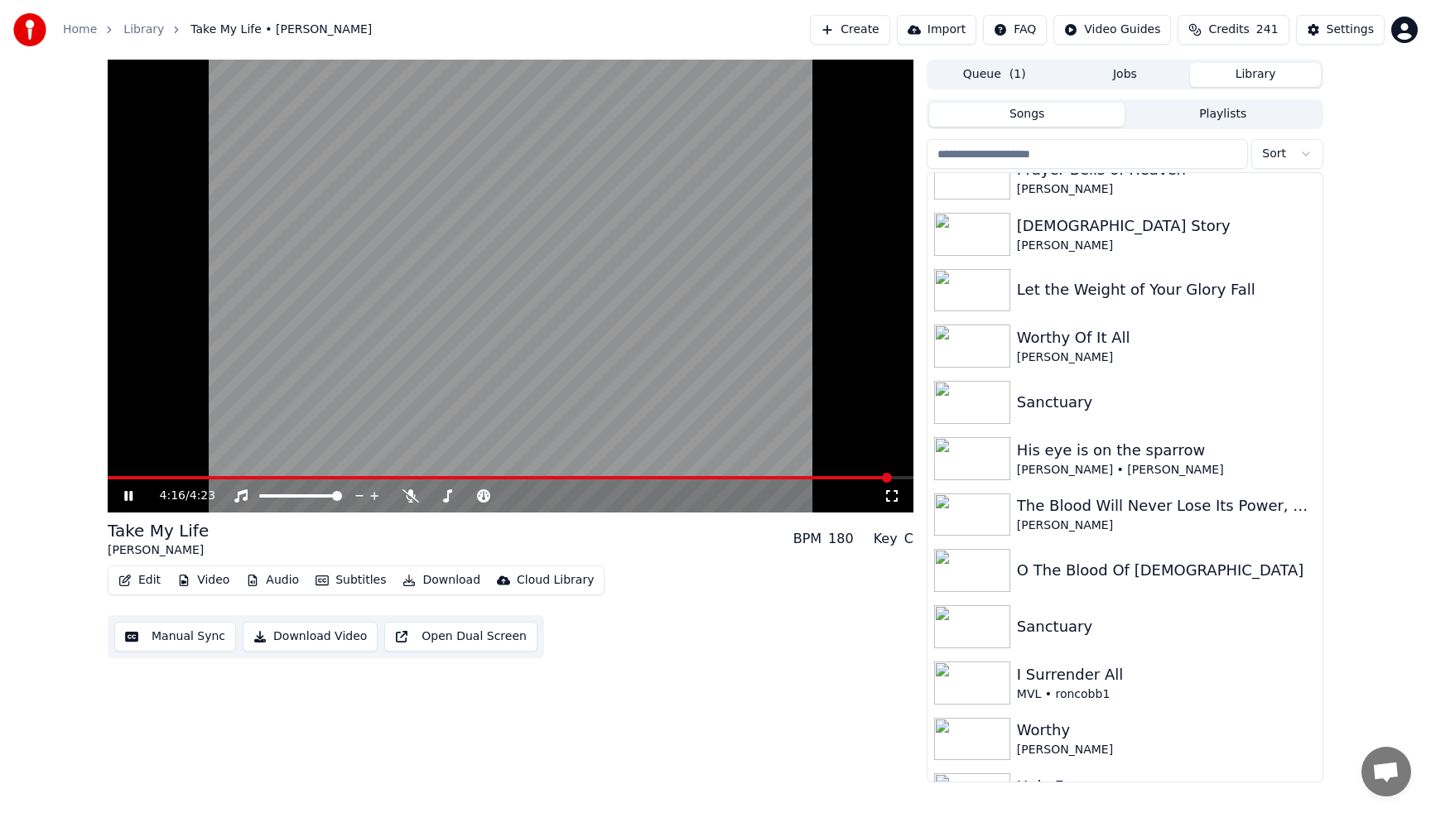
click at [369, 171] on video at bounding box center [511, 286] width 806 height 453
click at [1068, 418] on div "Sanctuary" at bounding box center [1125, 402] width 395 height 56
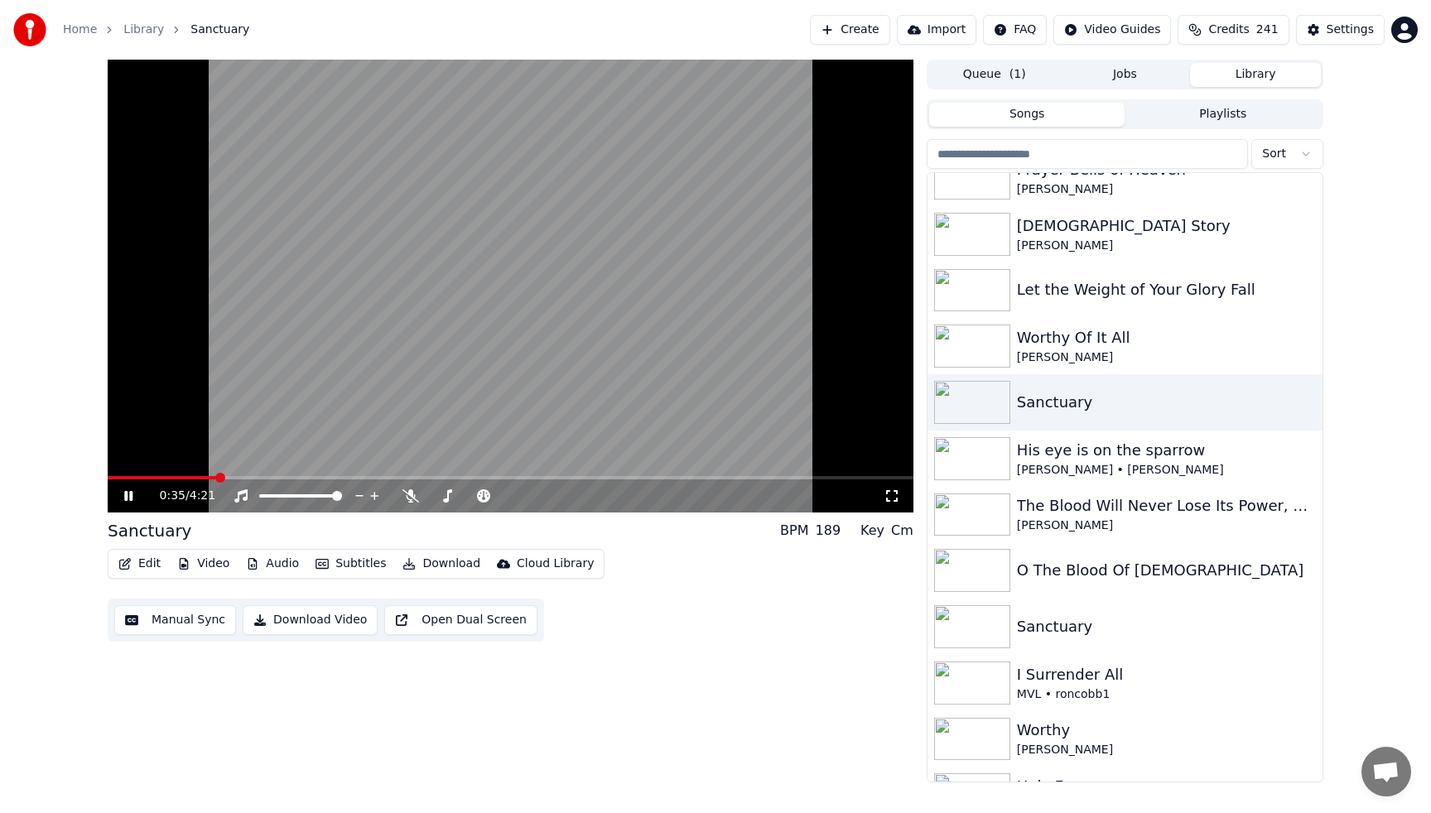
click at [110, 480] on div "0:35 / 4:21" at bounding box center [511, 496] width 806 height 33
click at [111, 477] on span at bounding box center [109, 477] width 3 height 3
click at [562, 496] on icon at bounding box center [566, 496] width 8 height 2
click at [583, 496] on icon at bounding box center [580, 496] width 8 height 8
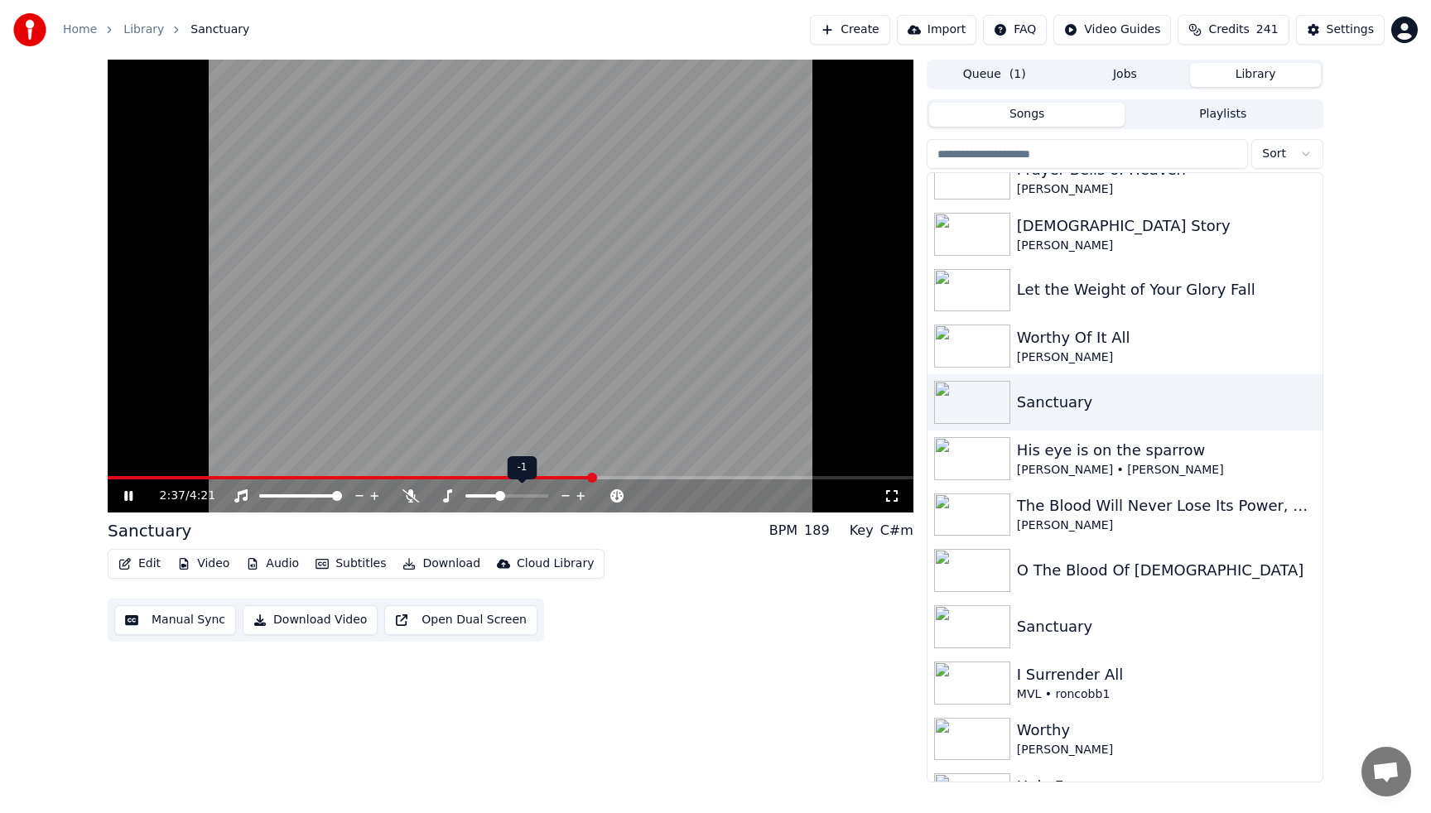
click at [567, 494] on icon at bounding box center [566, 496] width 16 height 17
click at [501, 275] on video at bounding box center [511, 286] width 806 height 453
click at [1072, 384] on div "Sanctuary" at bounding box center [1125, 402] width 395 height 56
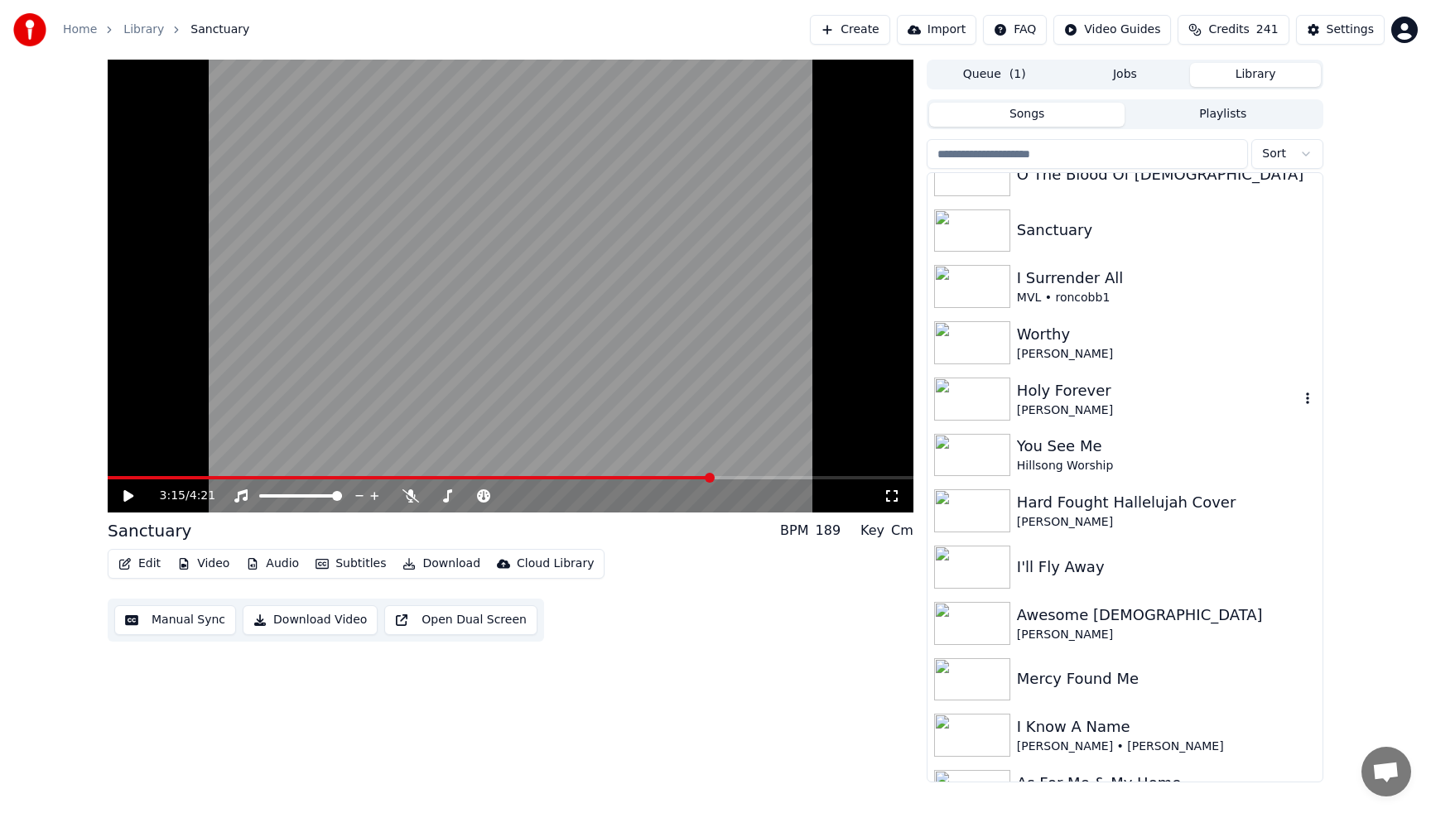
scroll to position [4340, 0]
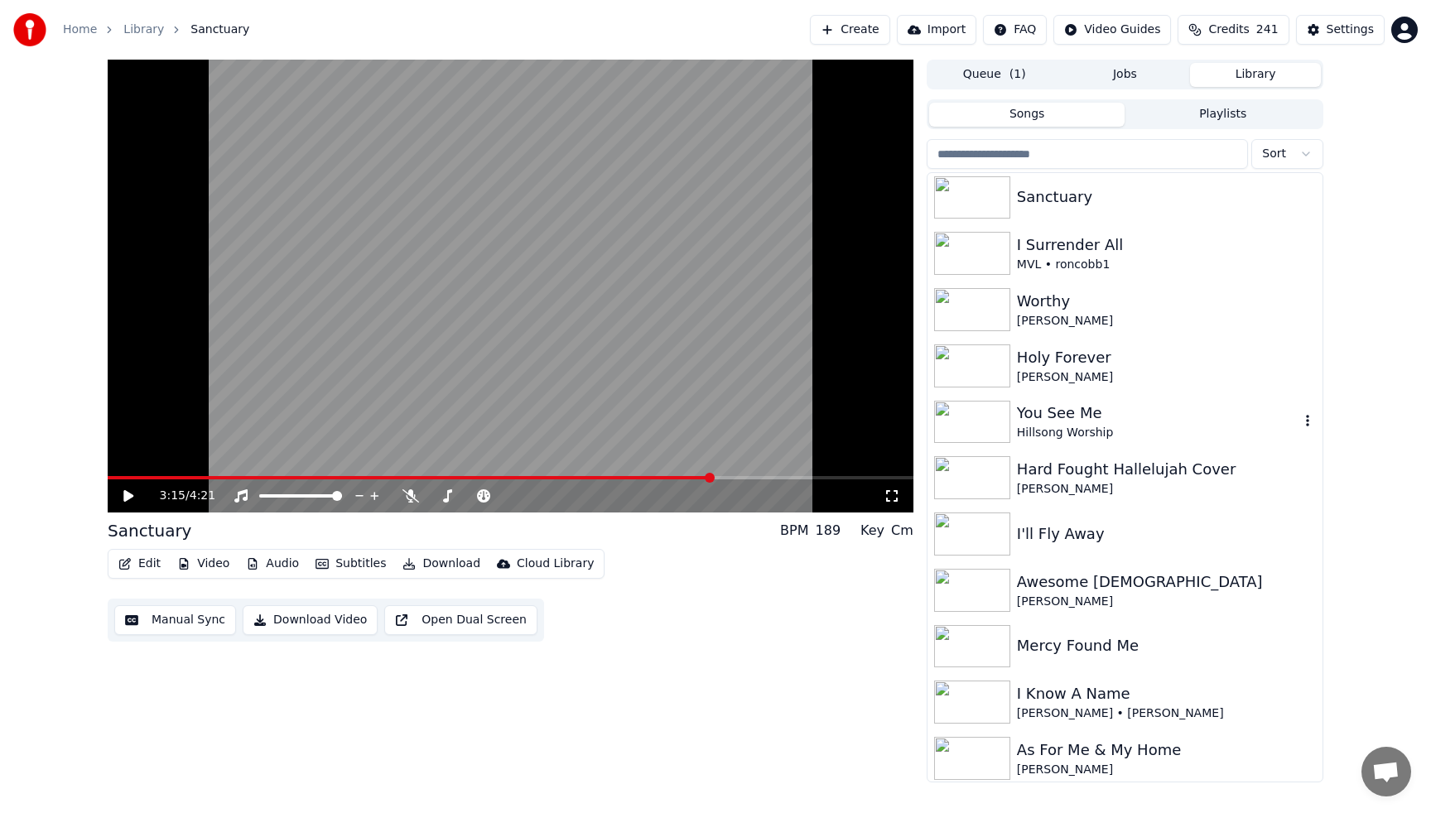
click at [1058, 408] on div "You See Me" at bounding box center [1158, 413] width 282 height 23
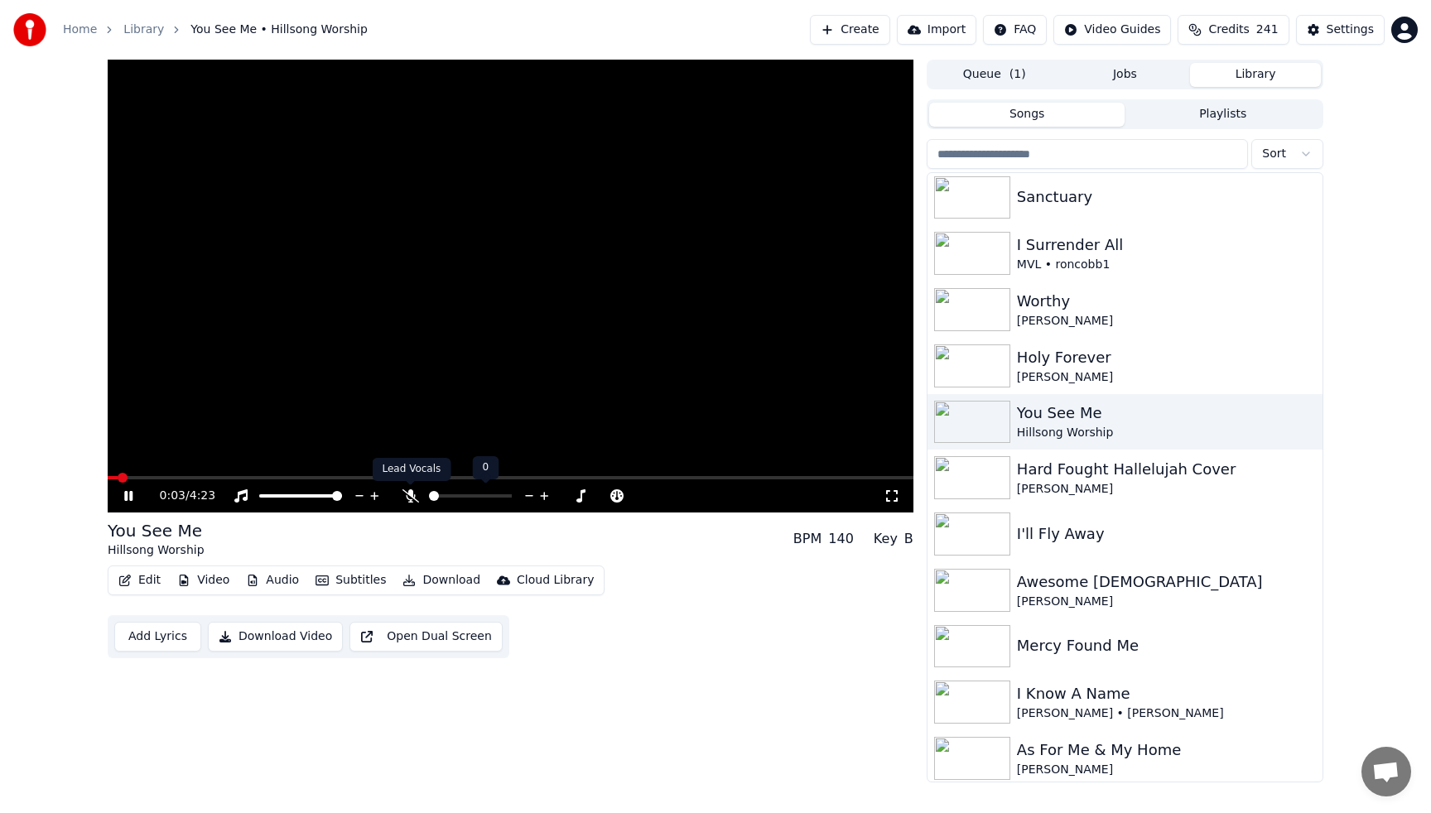
click at [411, 494] on icon at bounding box center [411, 495] width 17 height 13
click at [387, 390] on video at bounding box center [511, 286] width 806 height 453
click at [407, 494] on icon at bounding box center [411, 495] width 17 height 13
click at [112, 475] on video at bounding box center [511, 286] width 806 height 453
click at [111, 477] on span at bounding box center [109, 477] width 3 height 3
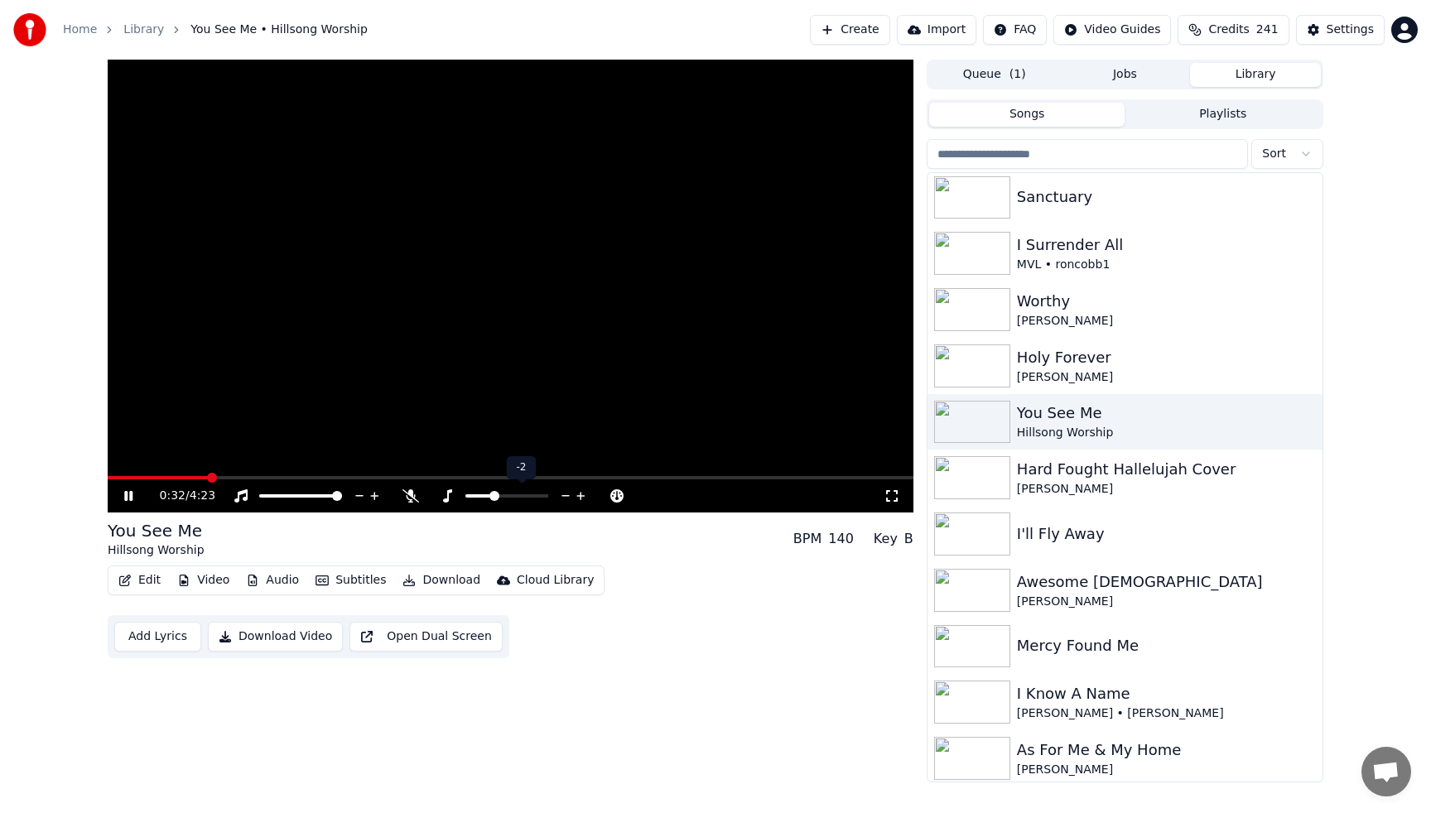
click at [582, 498] on icon at bounding box center [581, 496] width 16 height 17
click at [576, 230] on video at bounding box center [511, 286] width 806 height 453
click at [411, 499] on icon at bounding box center [411, 495] width 17 height 13
click at [363, 478] on span at bounding box center [236, 477] width 257 height 3
click at [123, 494] on icon at bounding box center [140, 495] width 39 height 13
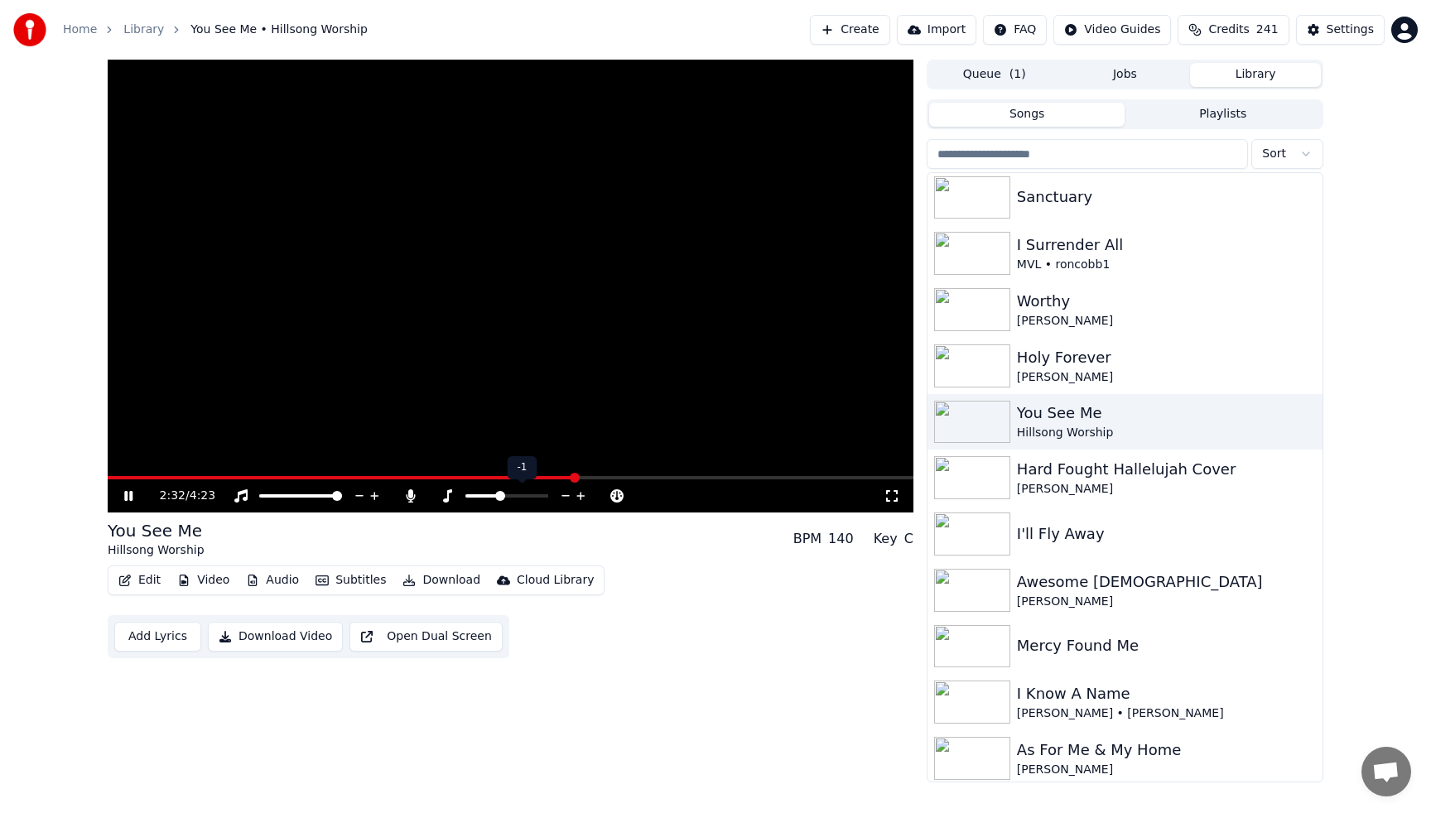
click at [582, 495] on icon at bounding box center [580, 496] width 8 height 8
click at [412, 499] on icon at bounding box center [410, 495] width 9 height 13
click at [112, 476] on span at bounding box center [510, 477] width 804 height 3
click at [376, 303] on video at bounding box center [511, 286] width 806 height 453
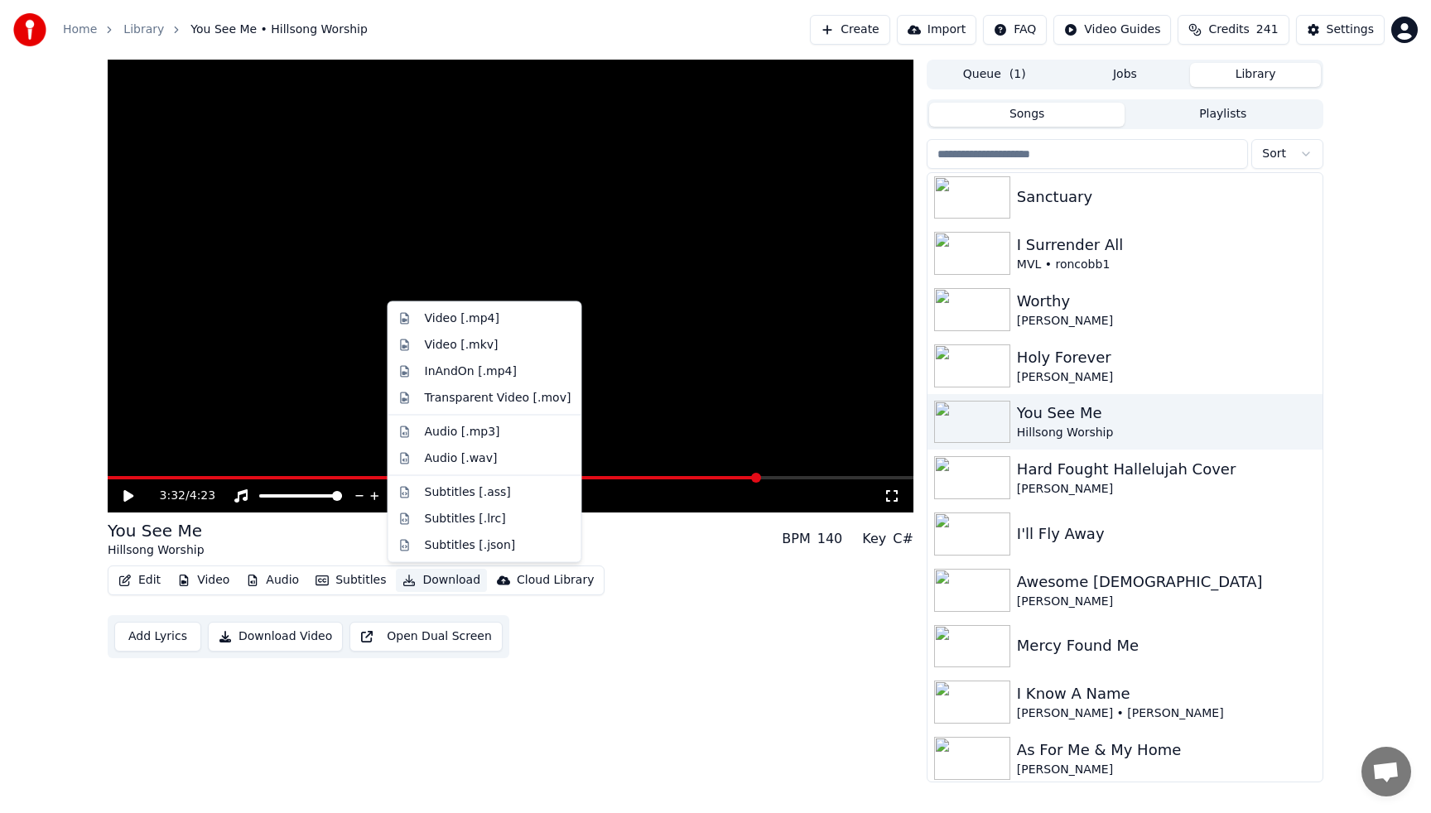
click at [427, 579] on button "Download" at bounding box center [441, 580] width 91 height 23
click at [453, 454] on div "Audio [.wav]" at bounding box center [461, 458] width 73 height 17
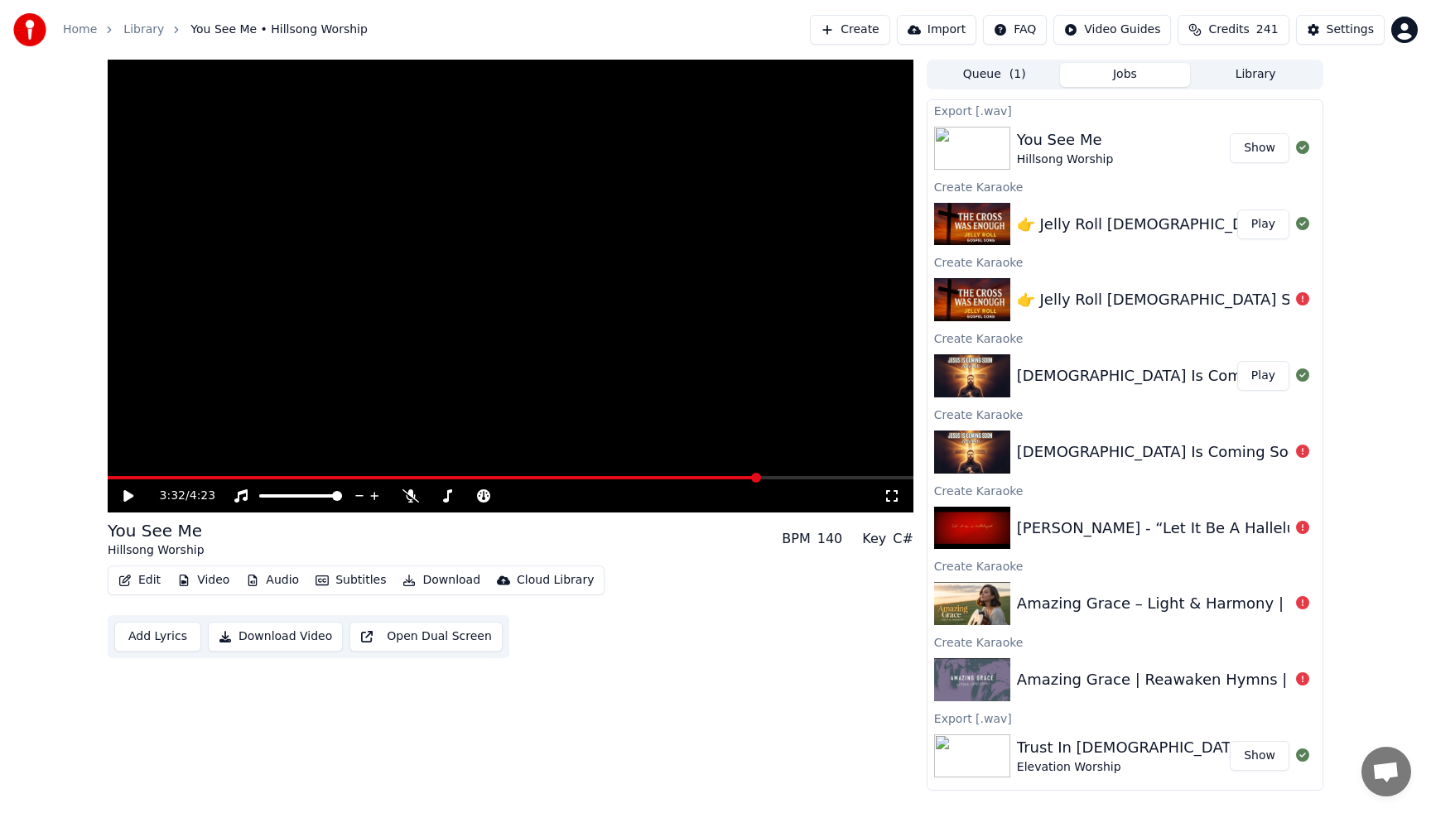
click at [1259, 75] on button "Library" at bounding box center [1255, 75] width 131 height 24
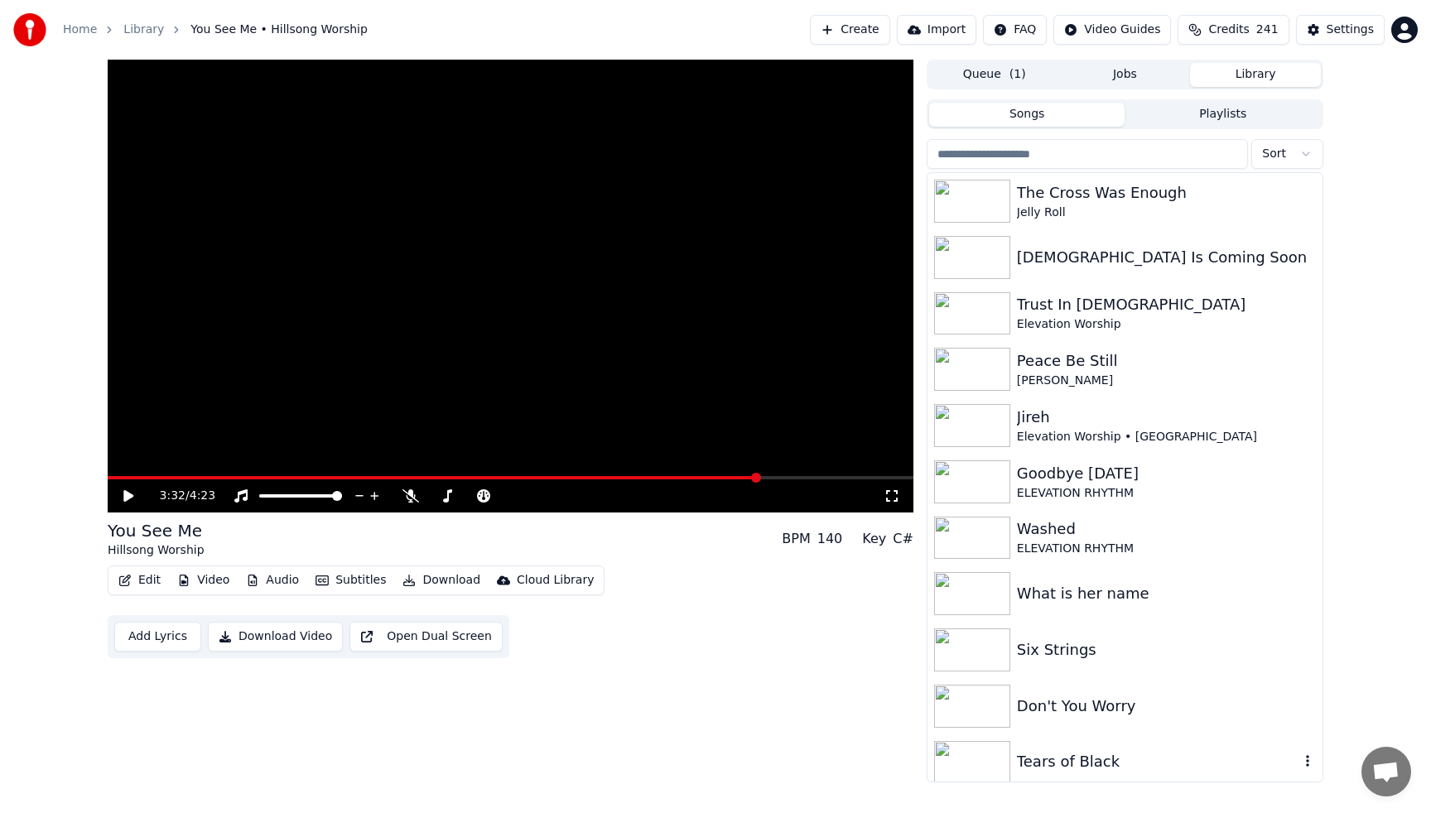
click at [1002, 765] on img at bounding box center [972, 762] width 76 height 43
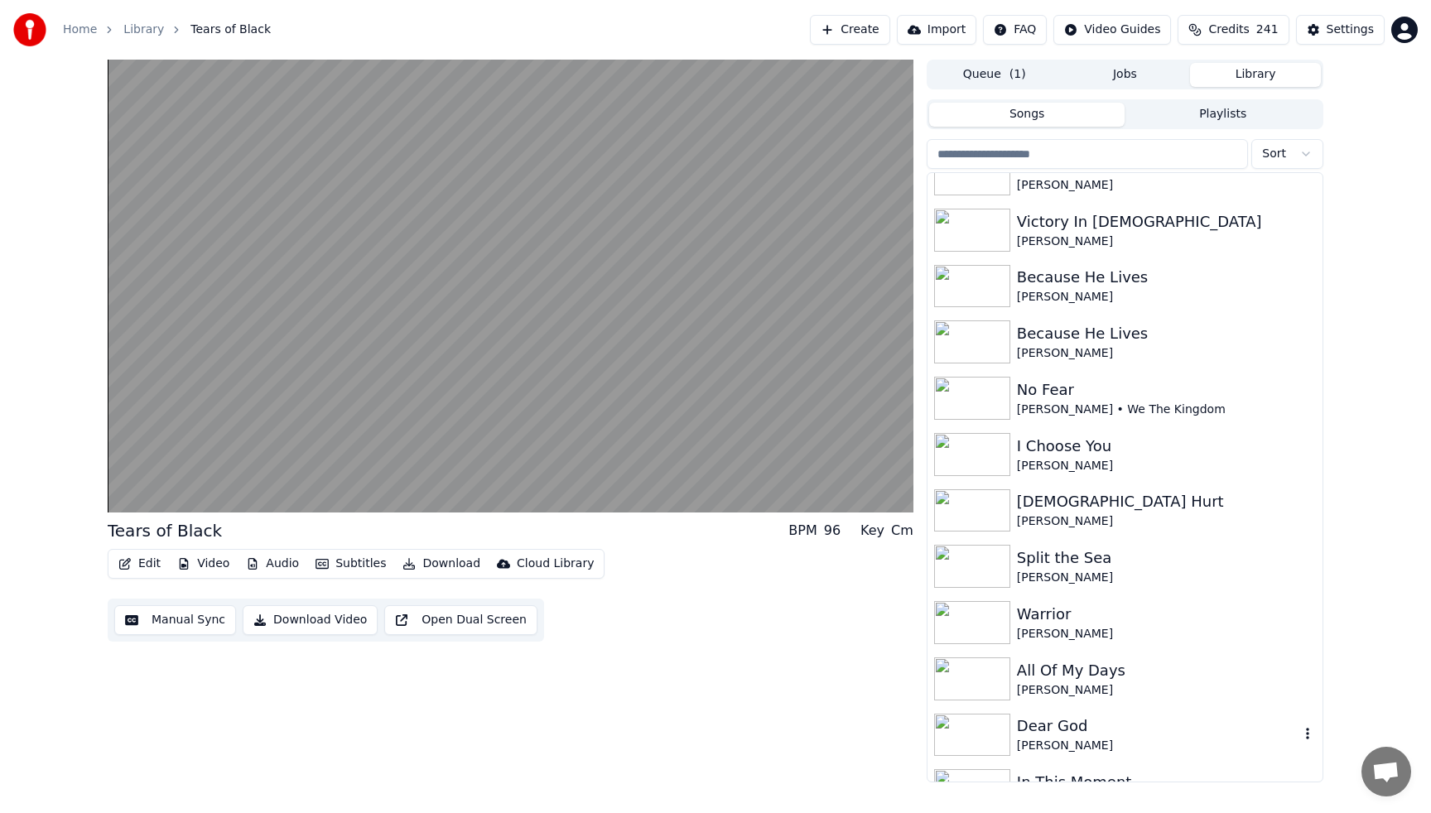
scroll to position [2253, 0]
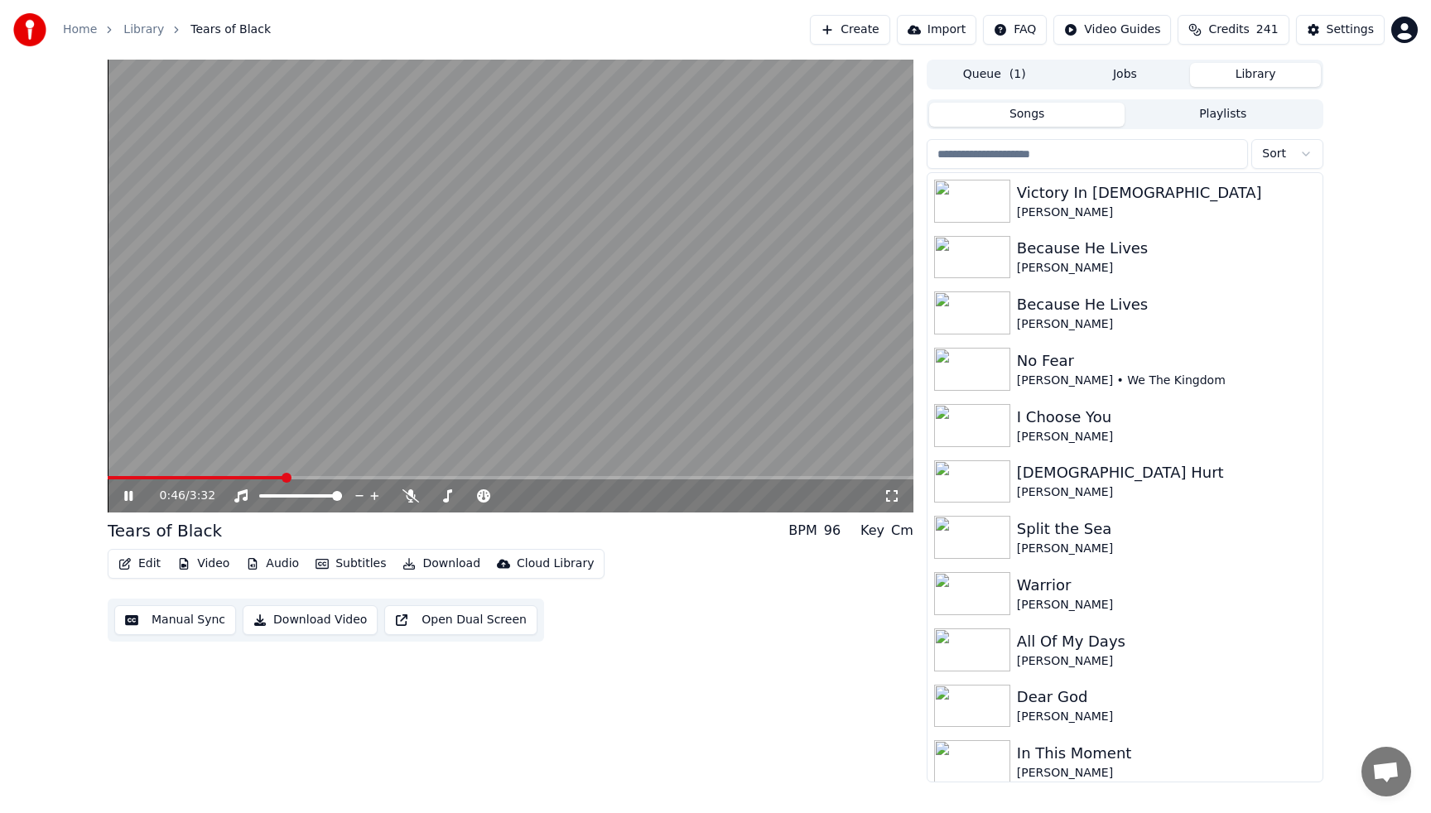
click at [714, 299] on video at bounding box center [511, 286] width 806 height 453
click at [1032, 712] on div "[PERSON_NAME]" at bounding box center [1158, 717] width 282 height 17
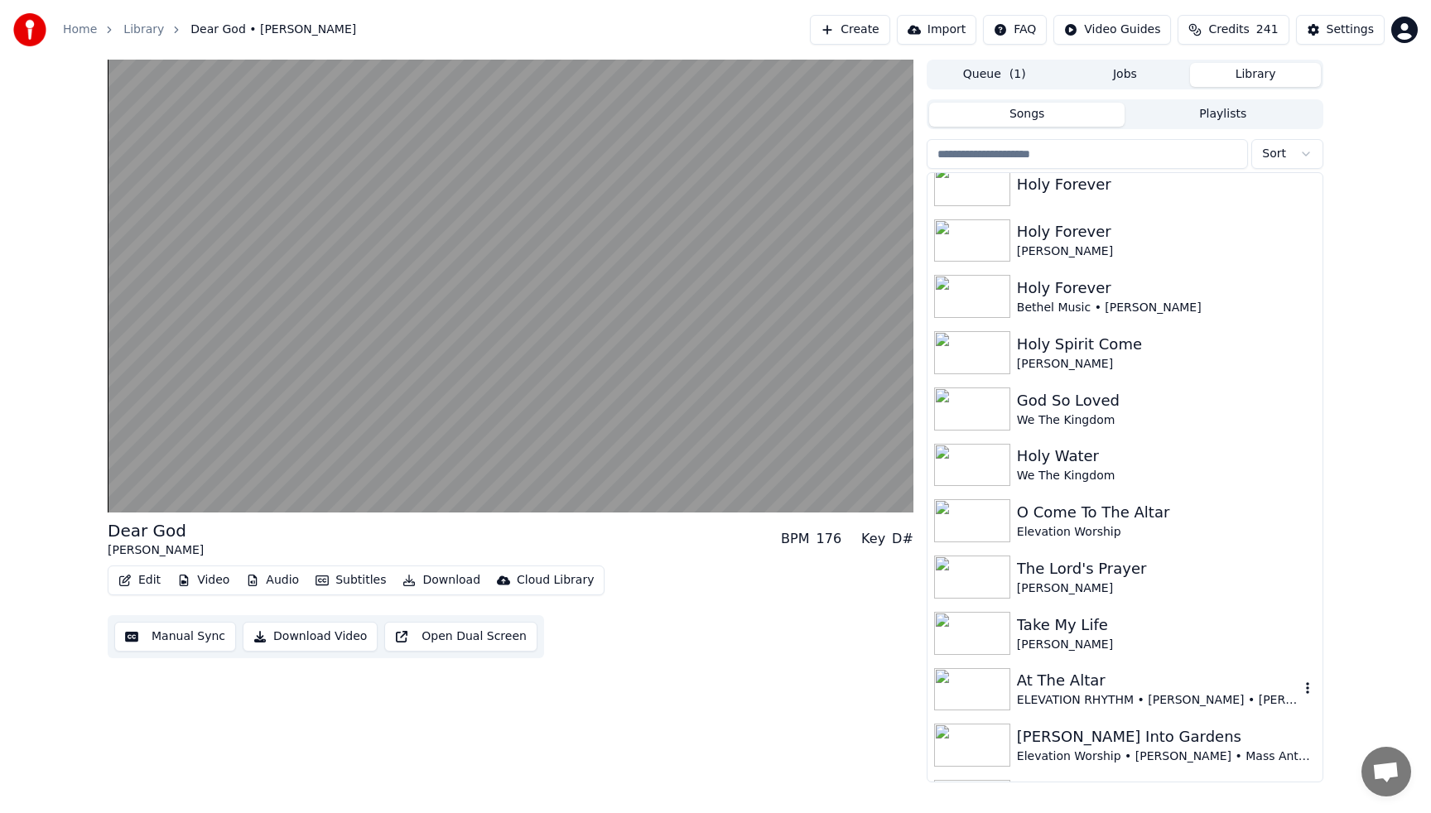
scroll to position [3147, 0]
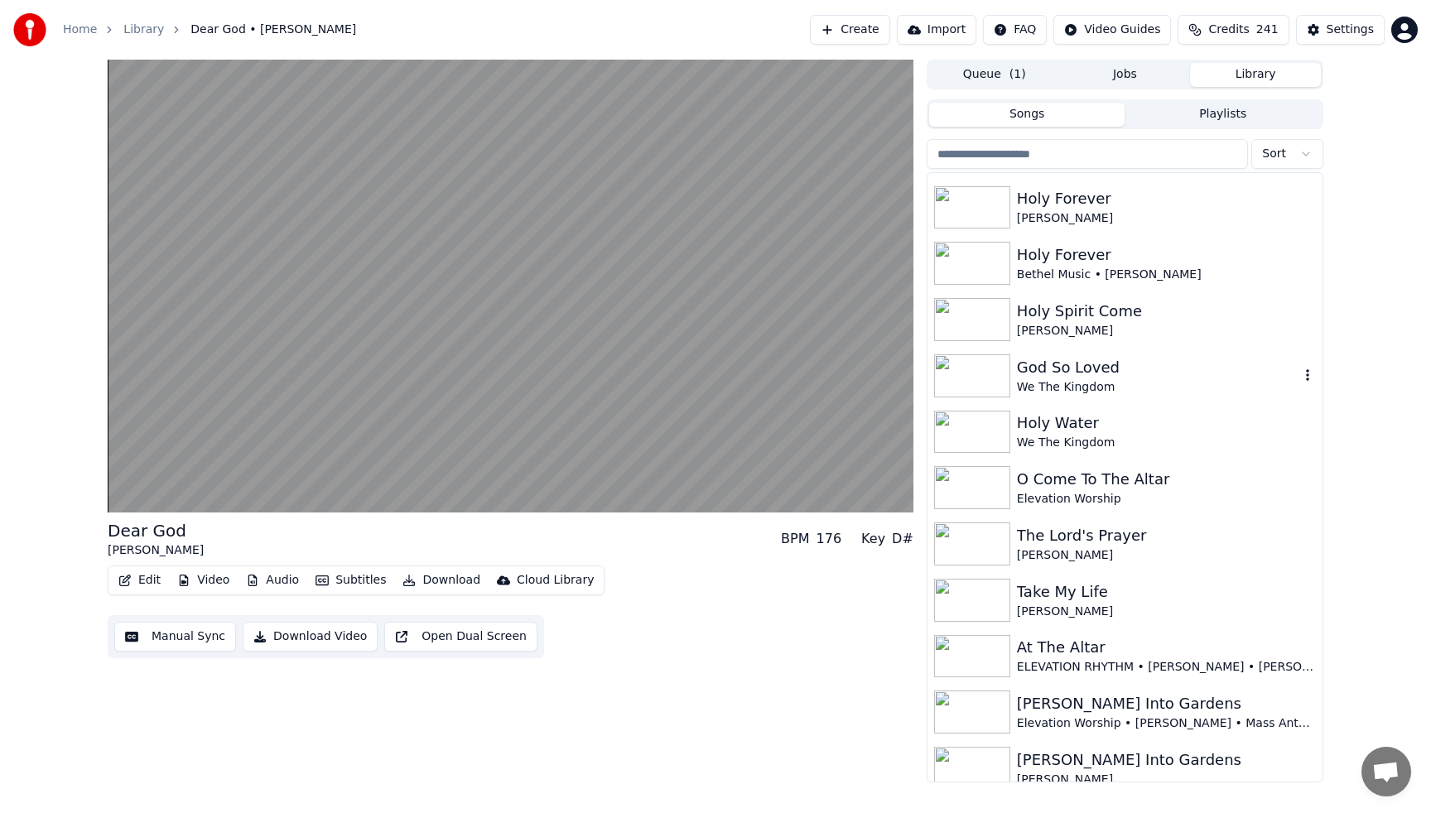
click at [1015, 390] on div at bounding box center [975, 375] width 83 height 43
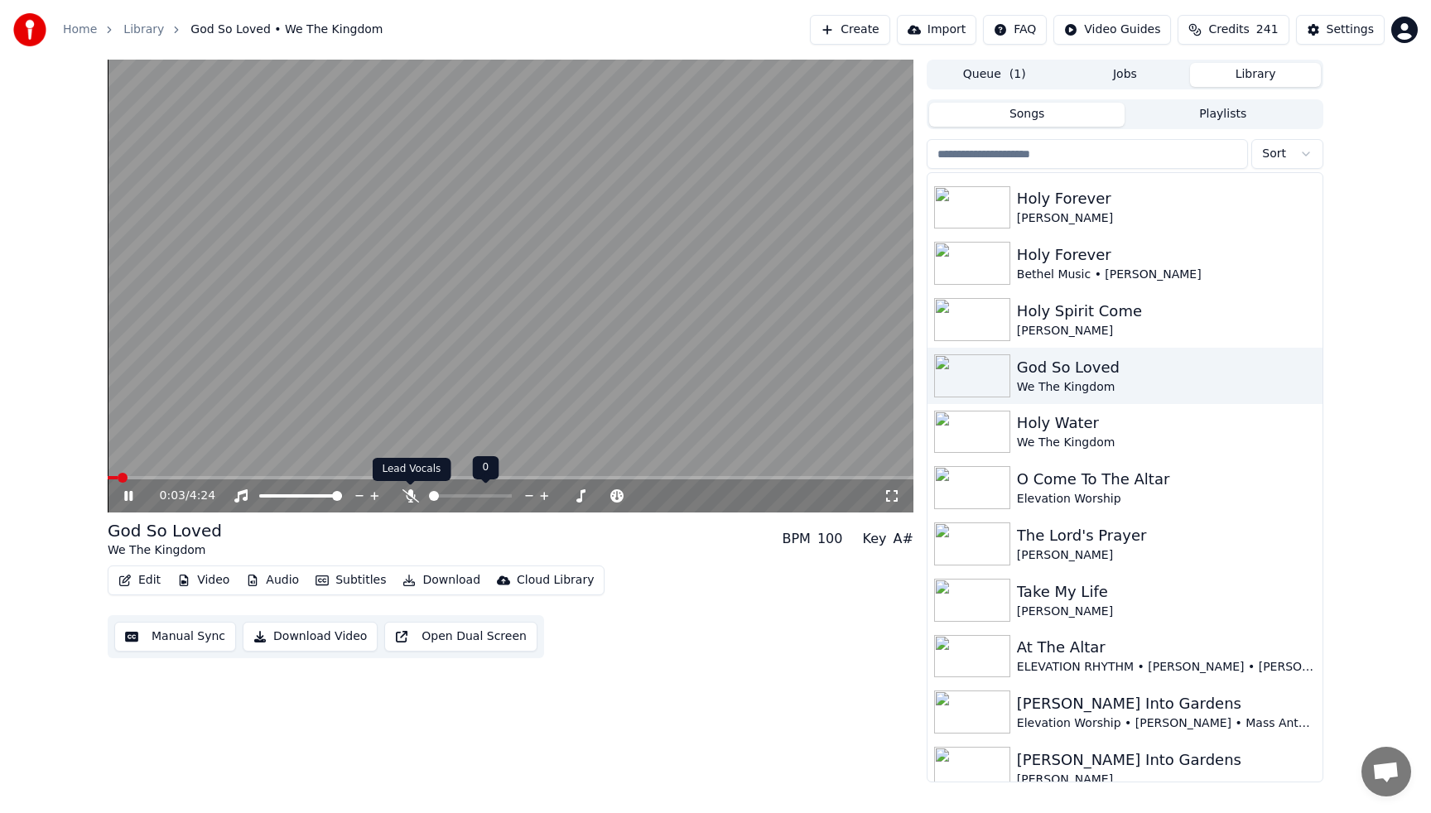
click at [410, 501] on icon at bounding box center [411, 495] width 17 height 13
click at [408, 495] on icon at bounding box center [410, 495] width 9 height 13
click at [110, 478] on span at bounding box center [109, 477] width 3 height 3
click at [577, 494] on icon at bounding box center [581, 496] width 16 height 17
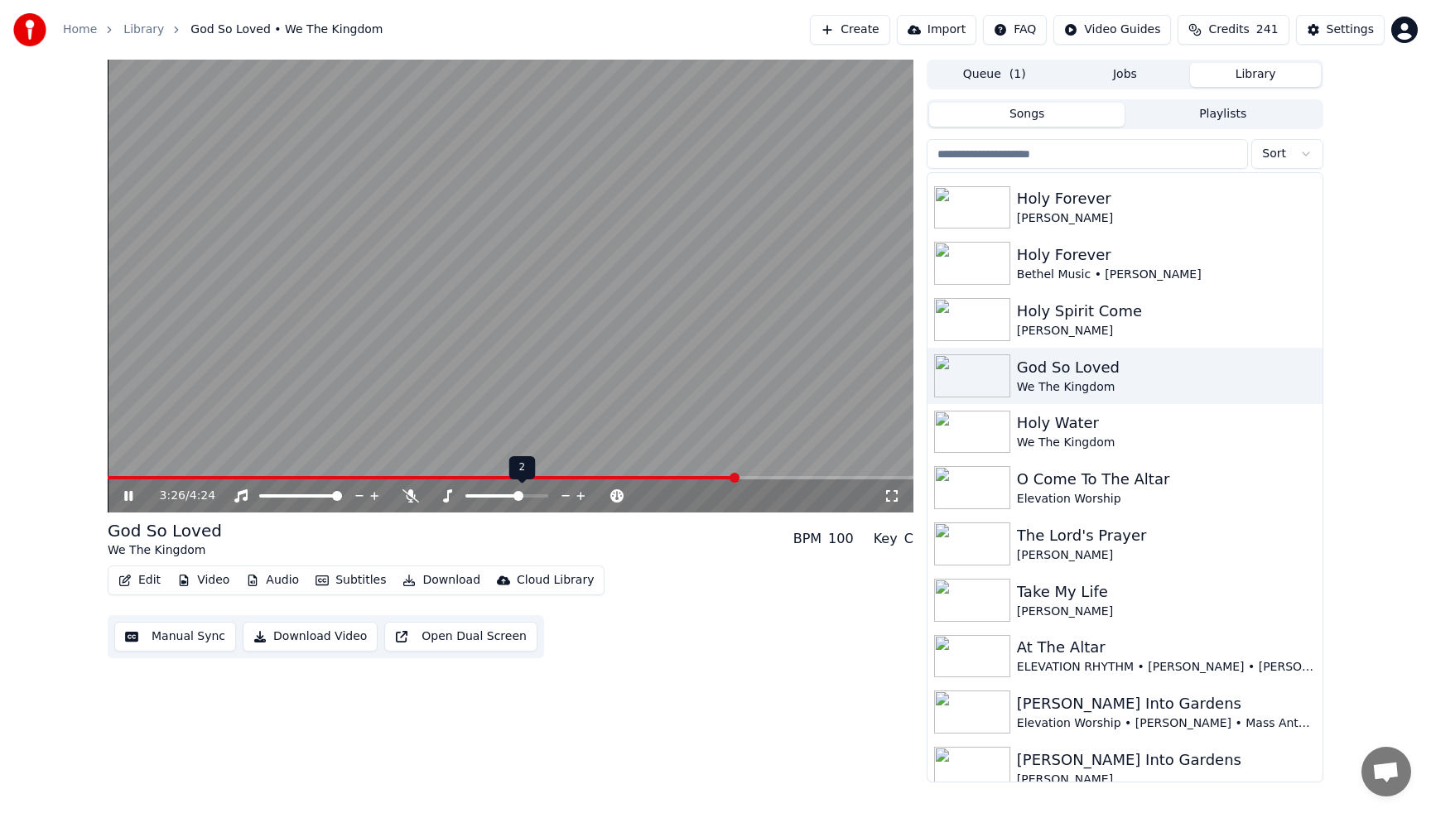
click at [577, 494] on icon at bounding box center [581, 496] width 16 height 17
click at [566, 494] on icon at bounding box center [566, 496] width 16 height 17
click at [569, 494] on icon at bounding box center [566, 496] width 16 height 17
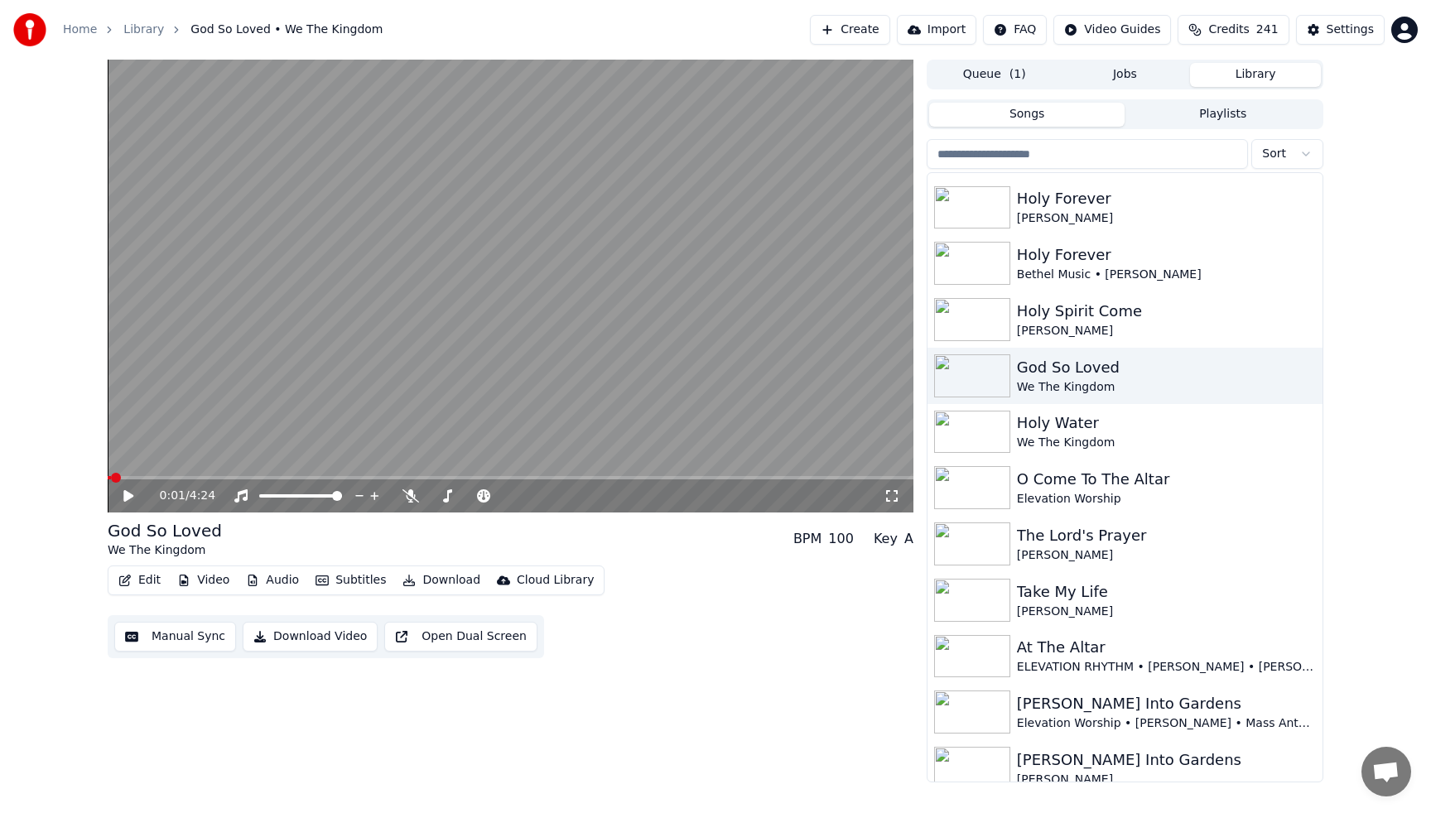
click at [111, 479] on span at bounding box center [109, 477] width 3 height 3
click at [131, 499] on icon at bounding box center [140, 495] width 39 height 13
click at [577, 498] on icon at bounding box center [581, 496] width 16 height 17
click at [515, 316] on video at bounding box center [511, 286] width 806 height 453
click at [112, 477] on span at bounding box center [324, 477] width 433 height 3
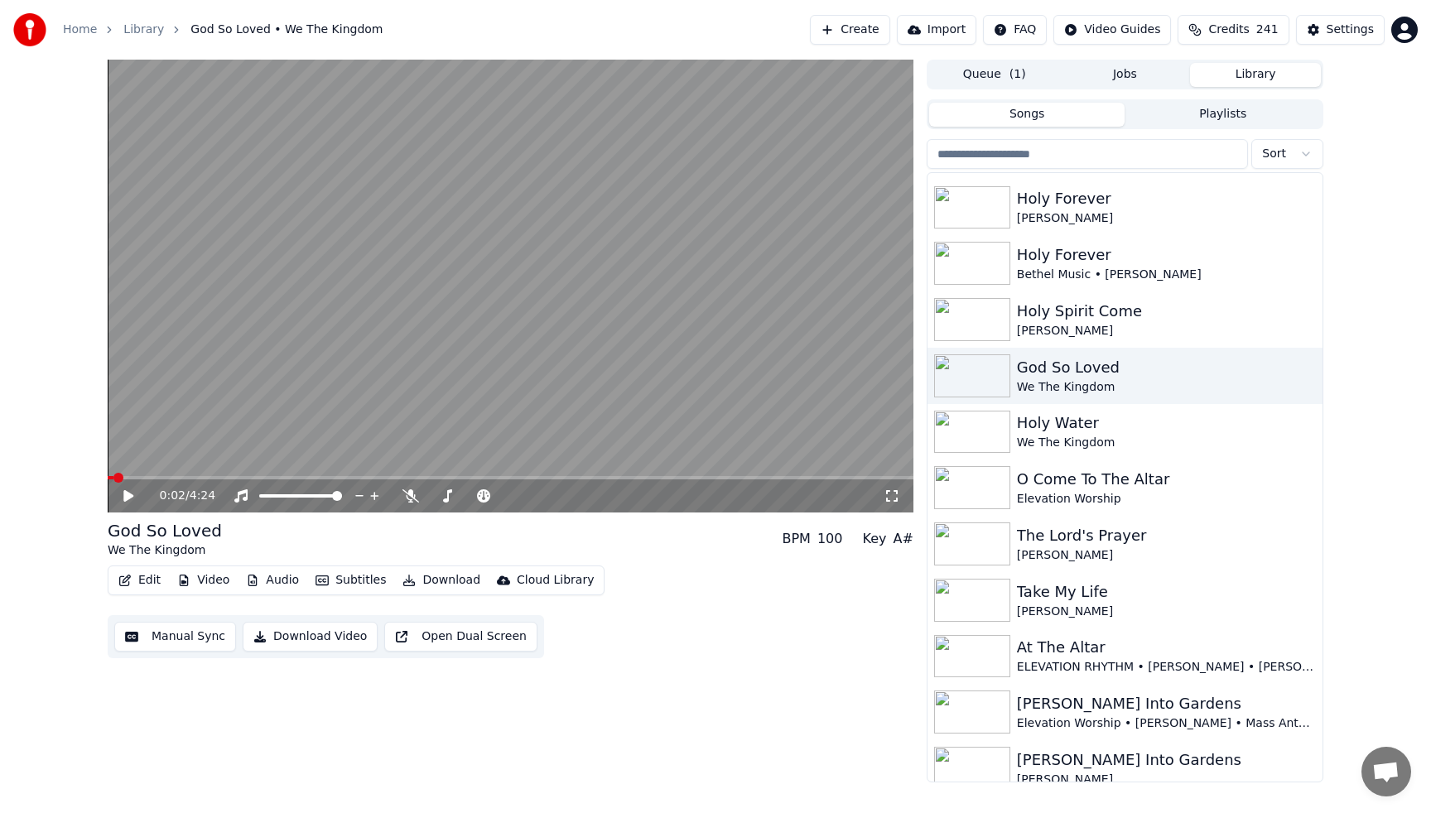
click at [126, 497] on icon at bounding box center [128, 496] width 10 height 12
click at [580, 494] on icon at bounding box center [581, 496] width 16 height 17
click at [528, 247] on video at bounding box center [511, 286] width 806 height 453
click at [620, 477] on span at bounding box center [506, 477] width 797 height 3
click at [123, 496] on icon at bounding box center [140, 495] width 39 height 13
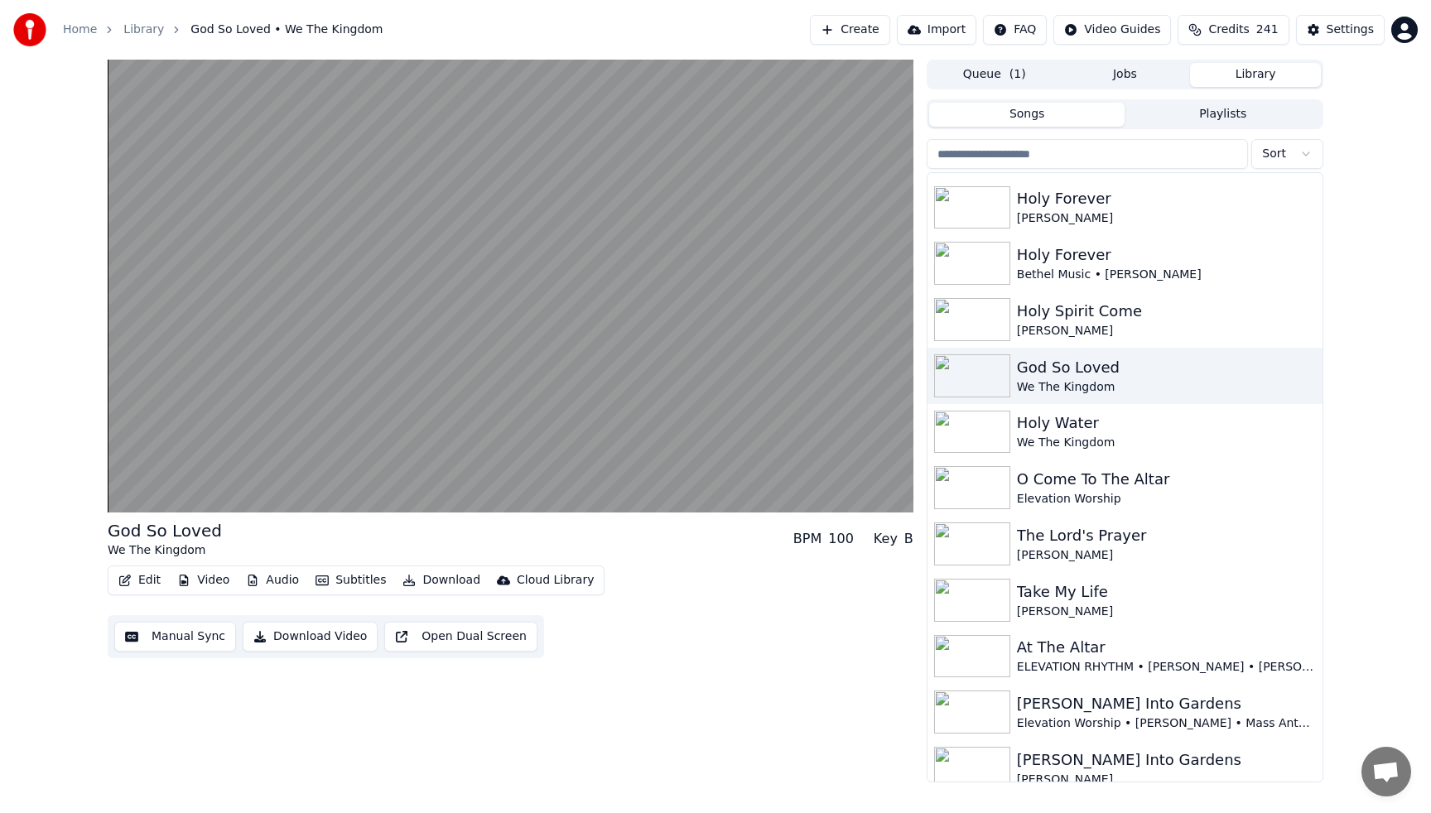
click at [601, 329] on video at bounding box center [511, 286] width 806 height 453
